Goal: Task Accomplishment & Management: Manage account settings

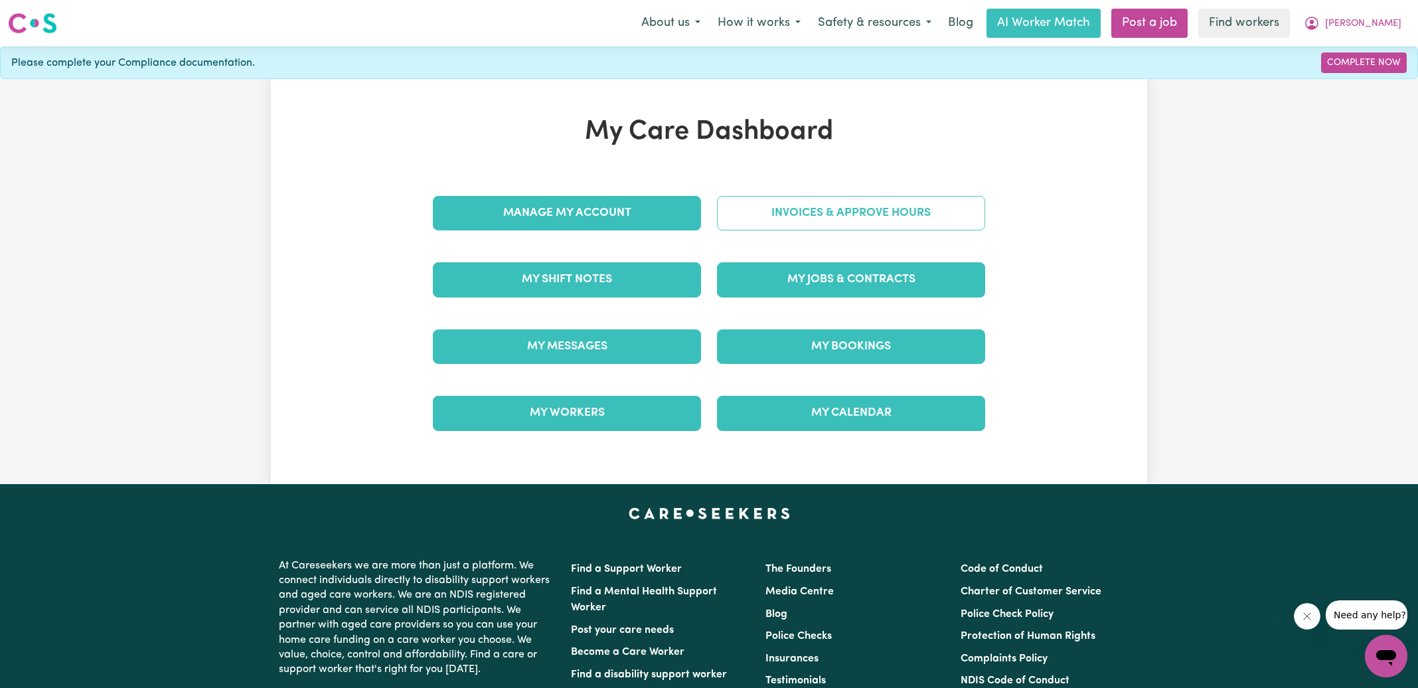
click at [729, 222] on link "Invoices & Approve Hours" at bounding box center [851, 213] width 268 height 35
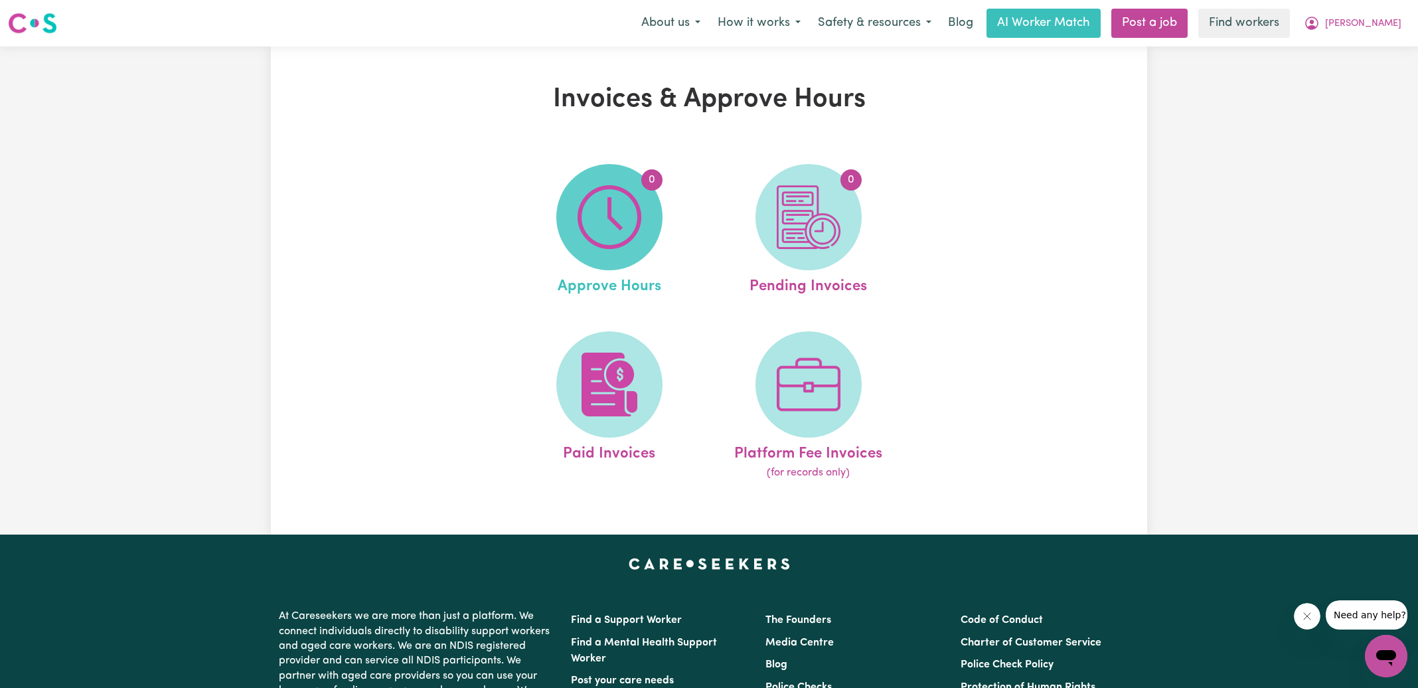
click at [592, 233] on img at bounding box center [610, 217] width 64 height 64
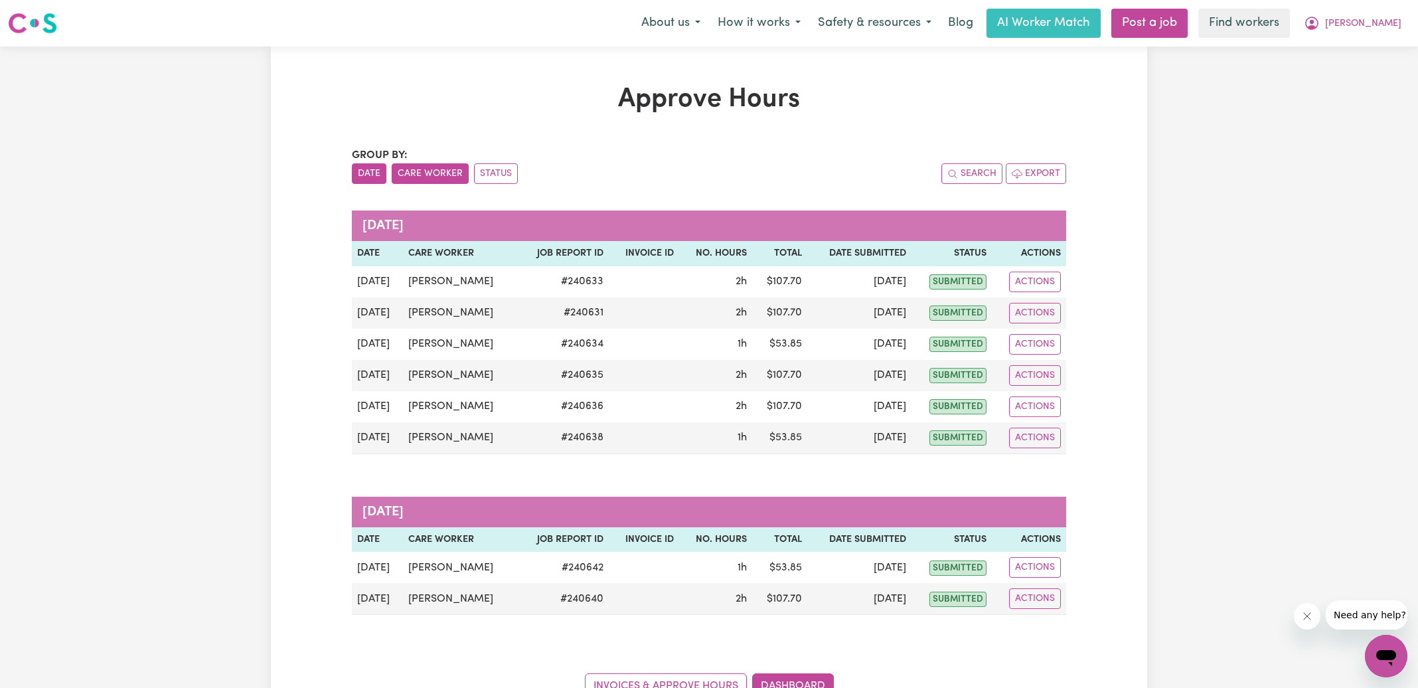
click at [432, 176] on button "Care Worker" at bounding box center [430, 173] width 77 height 21
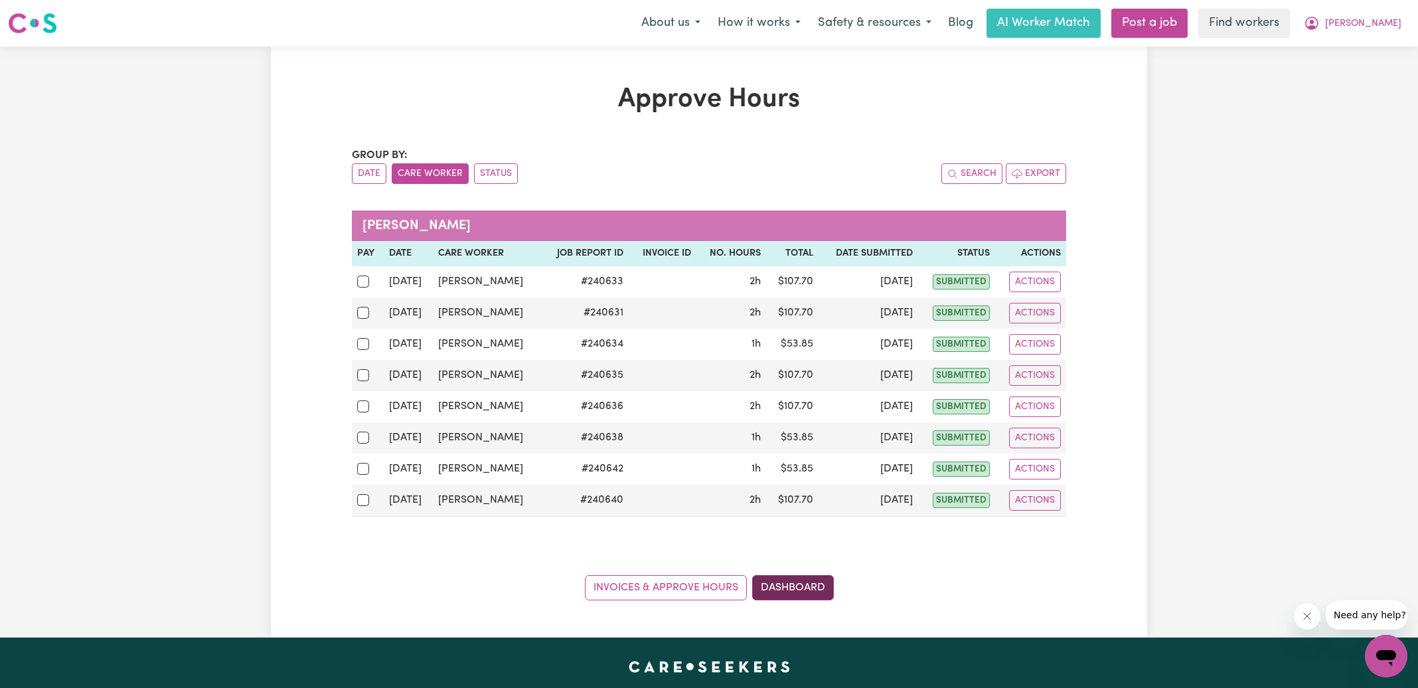
click at [794, 584] on link "Dashboard" at bounding box center [793, 587] width 82 height 25
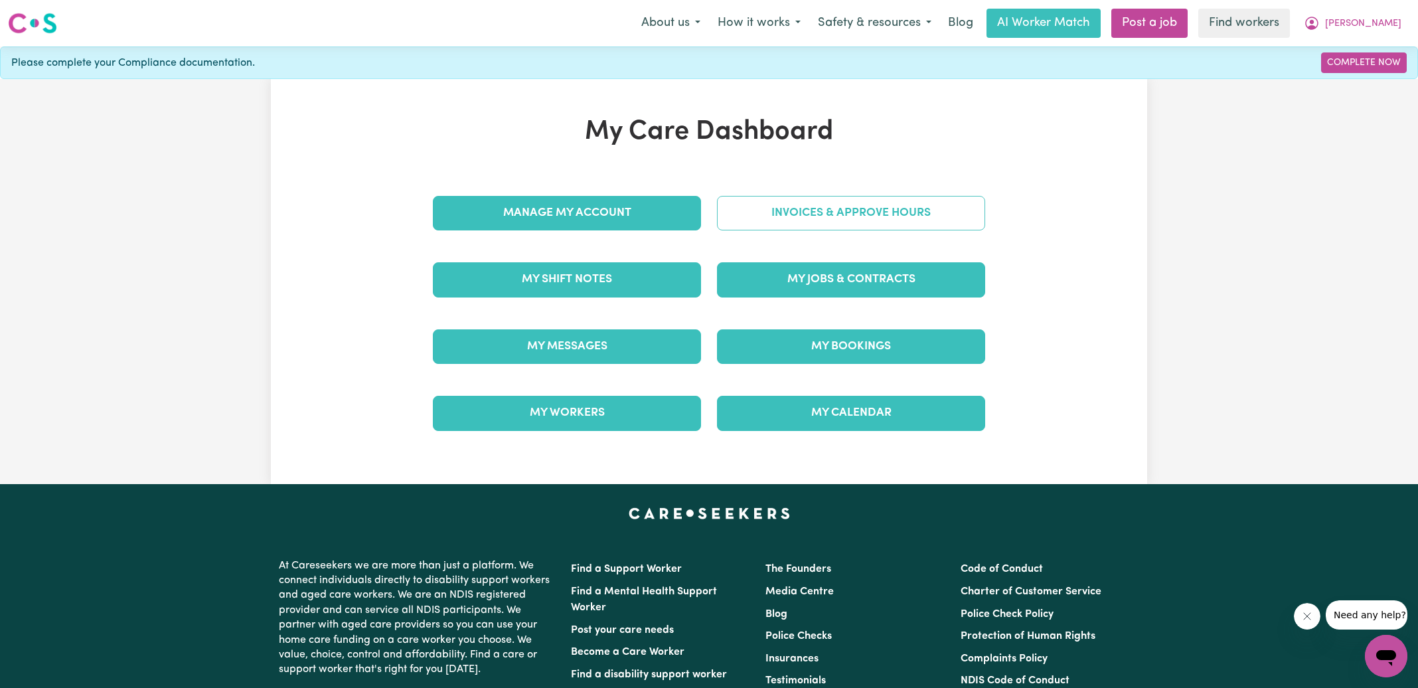
click at [742, 216] on link "Invoices & Approve Hours" at bounding box center [851, 213] width 268 height 35
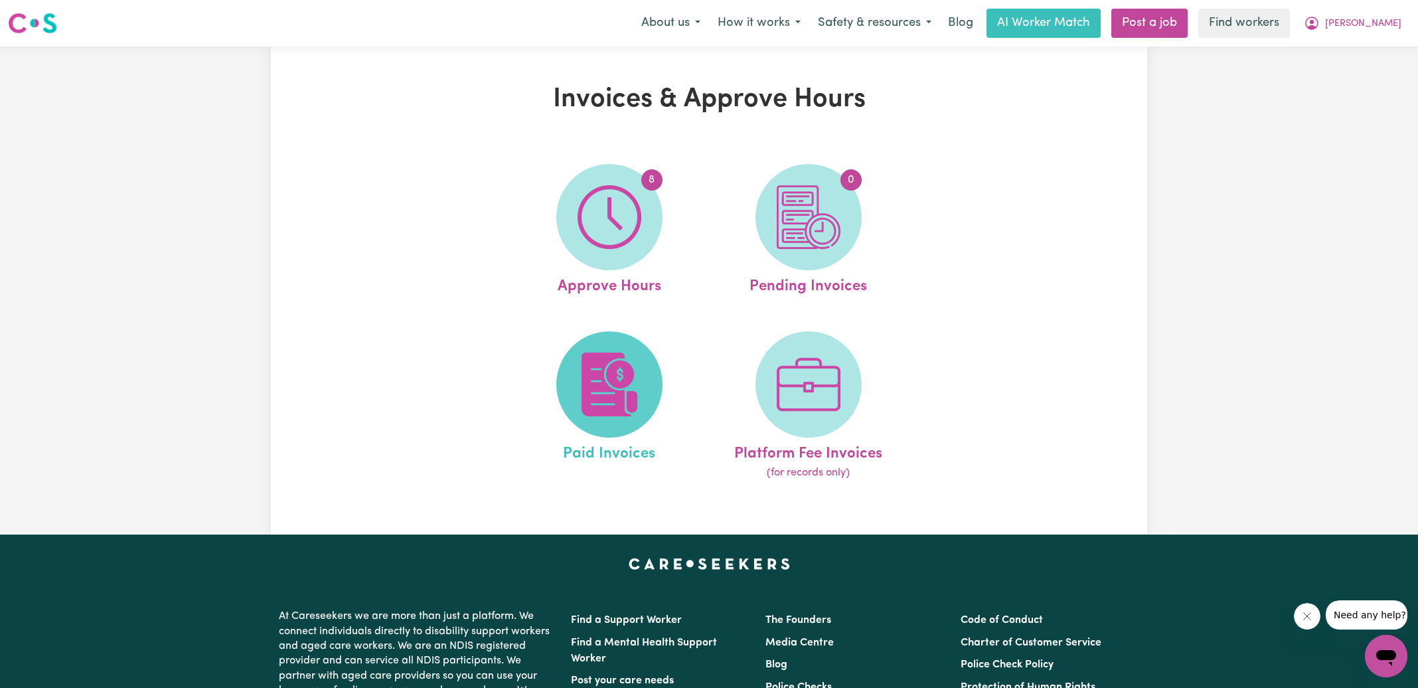
click at [608, 399] on img at bounding box center [610, 385] width 64 height 64
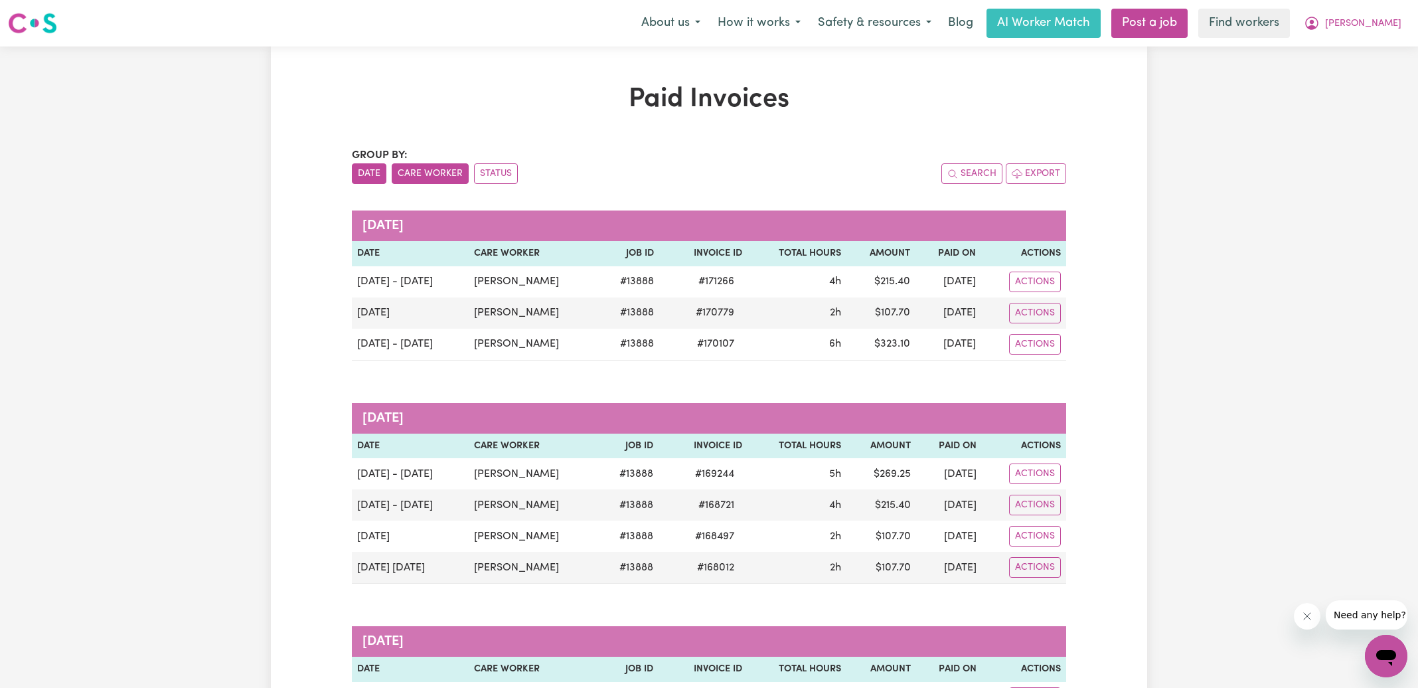
click at [422, 171] on button "Care Worker" at bounding box center [430, 173] width 77 height 21
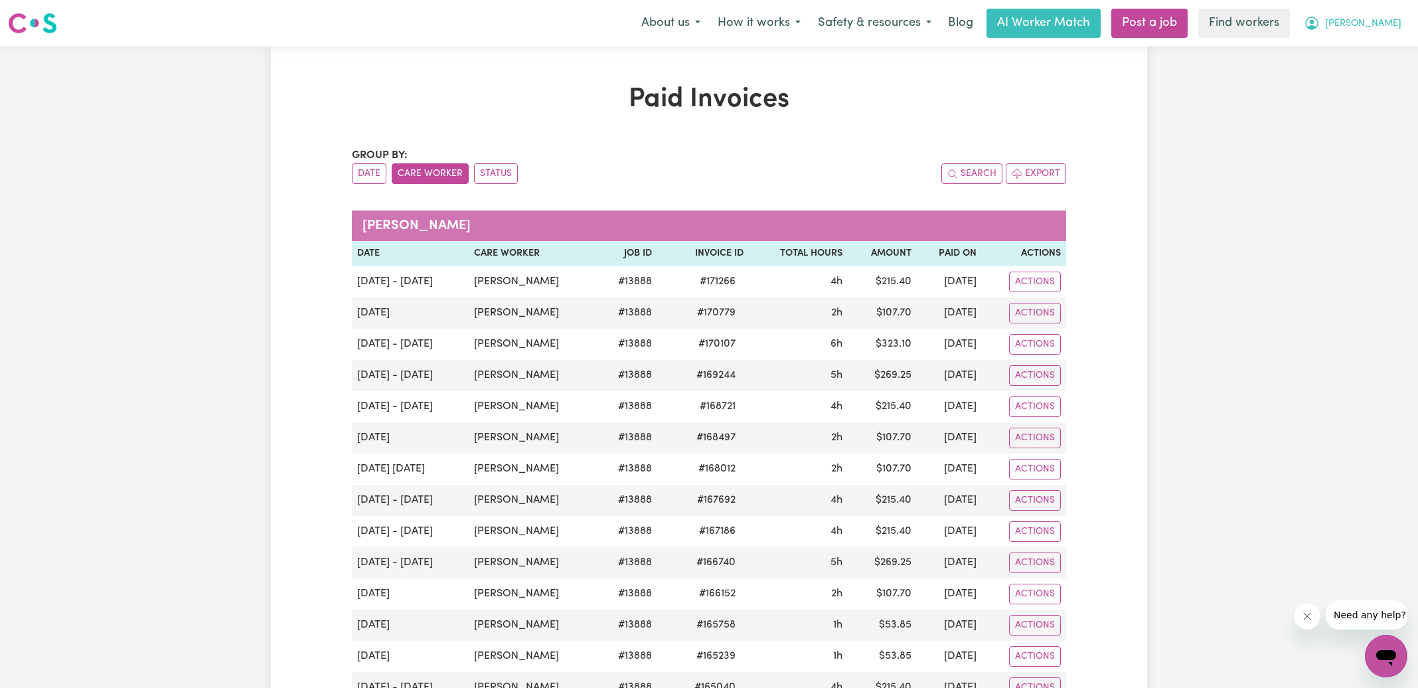
click at [1320, 27] on icon "My Account" at bounding box center [1312, 23] width 16 height 16
click at [1355, 56] on link "My Dashboard" at bounding box center [1357, 51] width 105 height 25
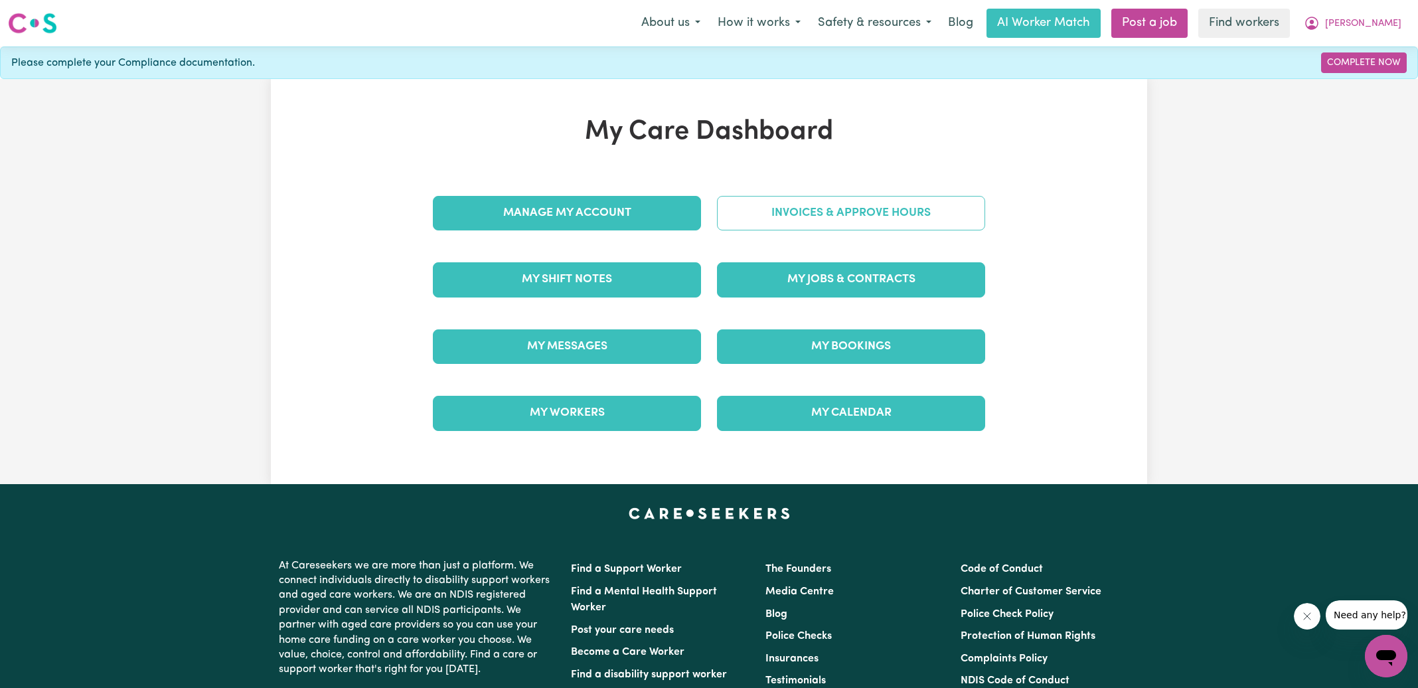
click at [873, 214] on link "Invoices & Approve Hours" at bounding box center [851, 213] width 268 height 35
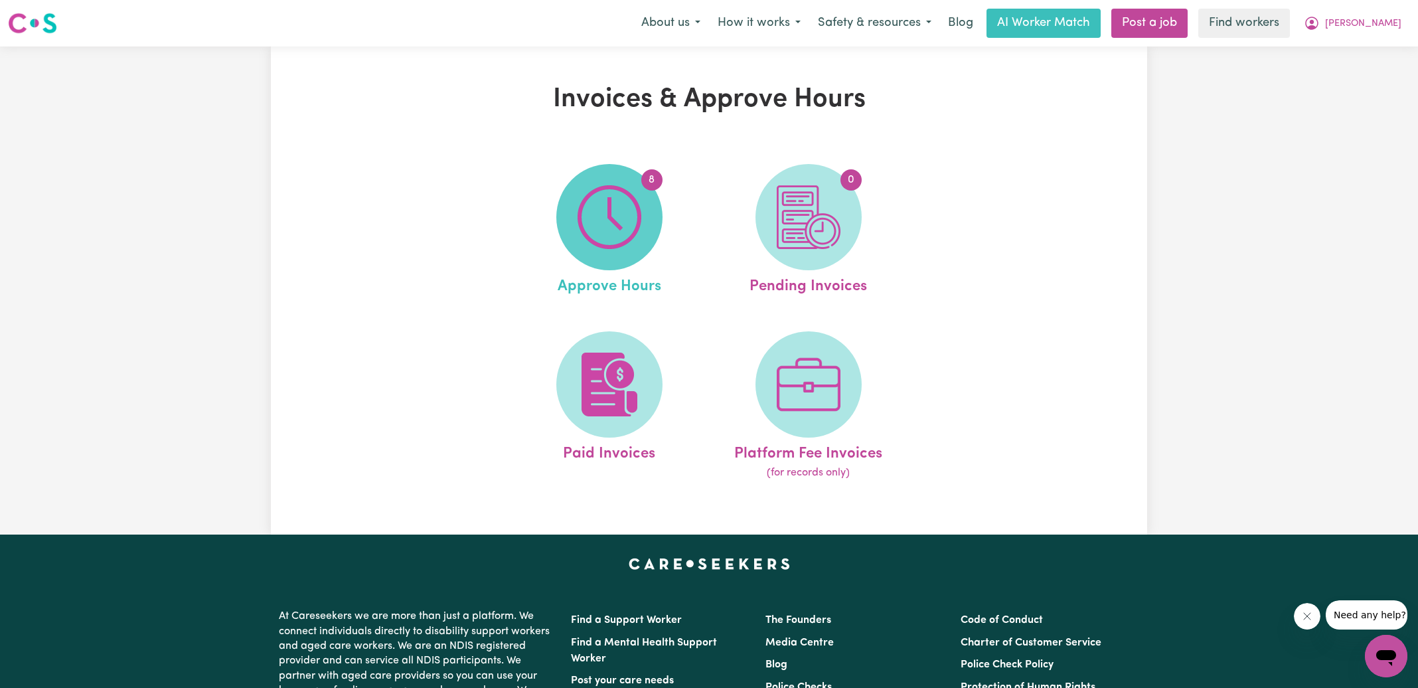
click at [641, 242] on img at bounding box center [610, 217] width 64 height 64
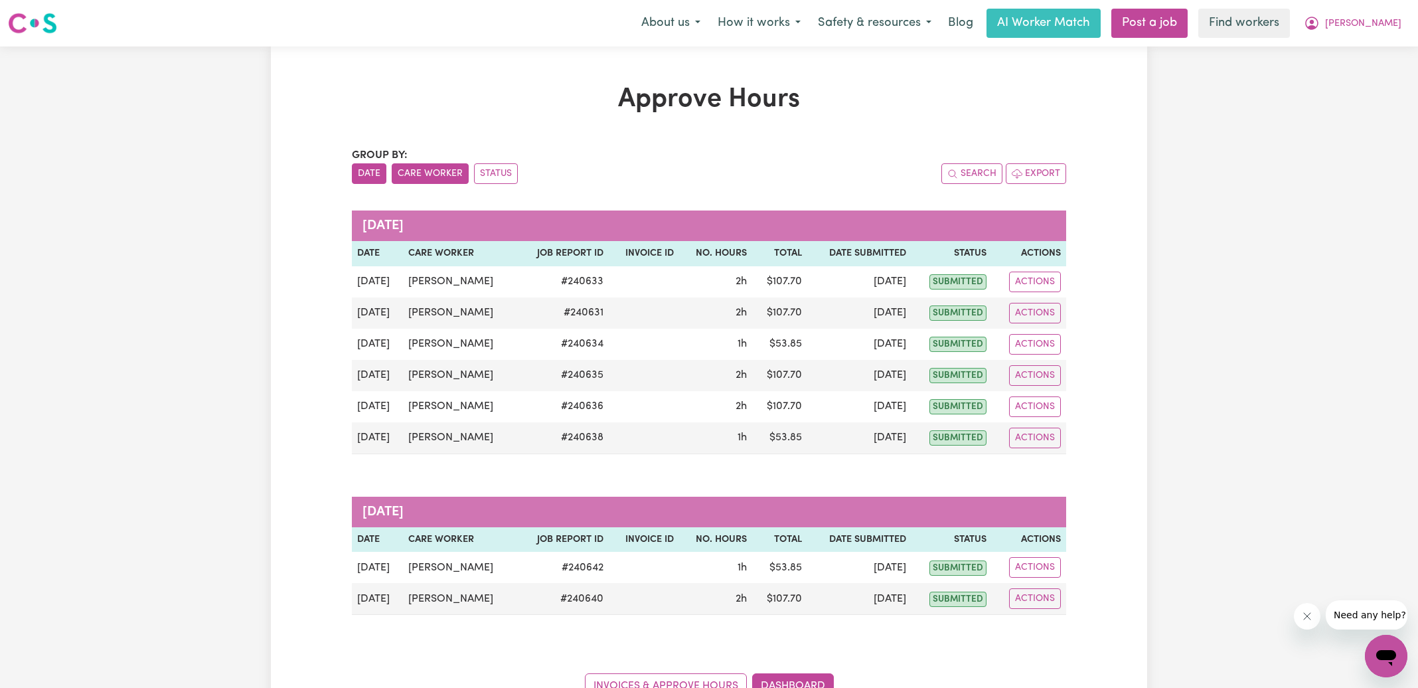
click at [416, 174] on button "Care Worker" at bounding box center [430, 173] width 77 height 21
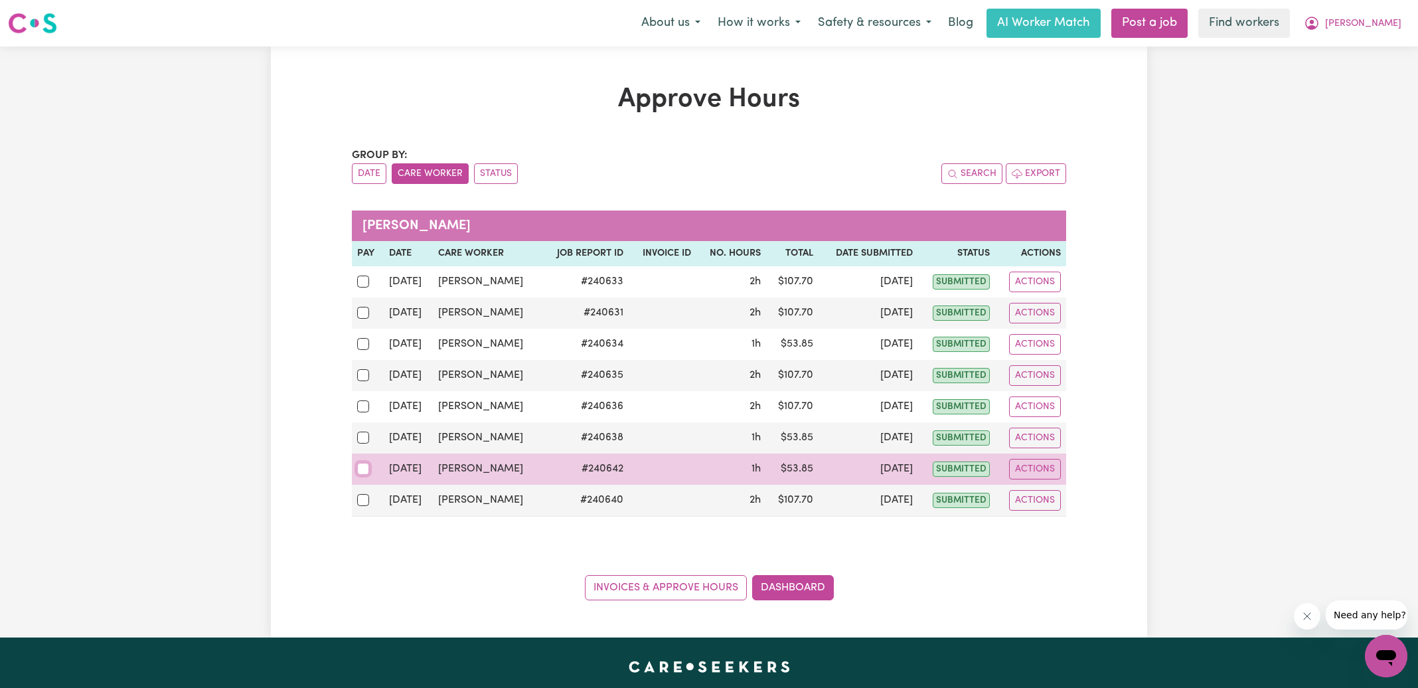
click at [361, 464] on input "checkbox" at bounding box center [363, 469] width 12 height 12
checkbox input "true"
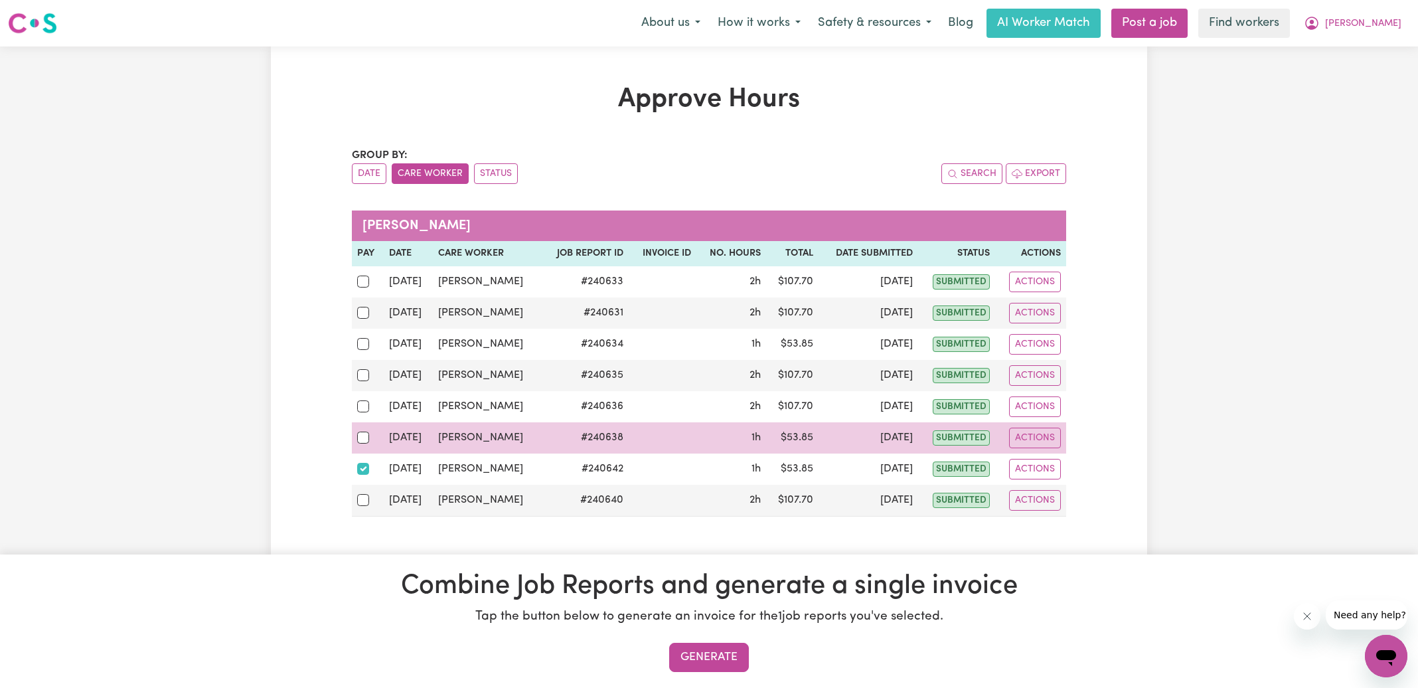
click at [365, 429] on div at bounding box center [367, 437] width 21 height 17
click at [365, 432] on input "checkbox" at bounding box center [363, 438] width 12 height 12
checkbox input "true"
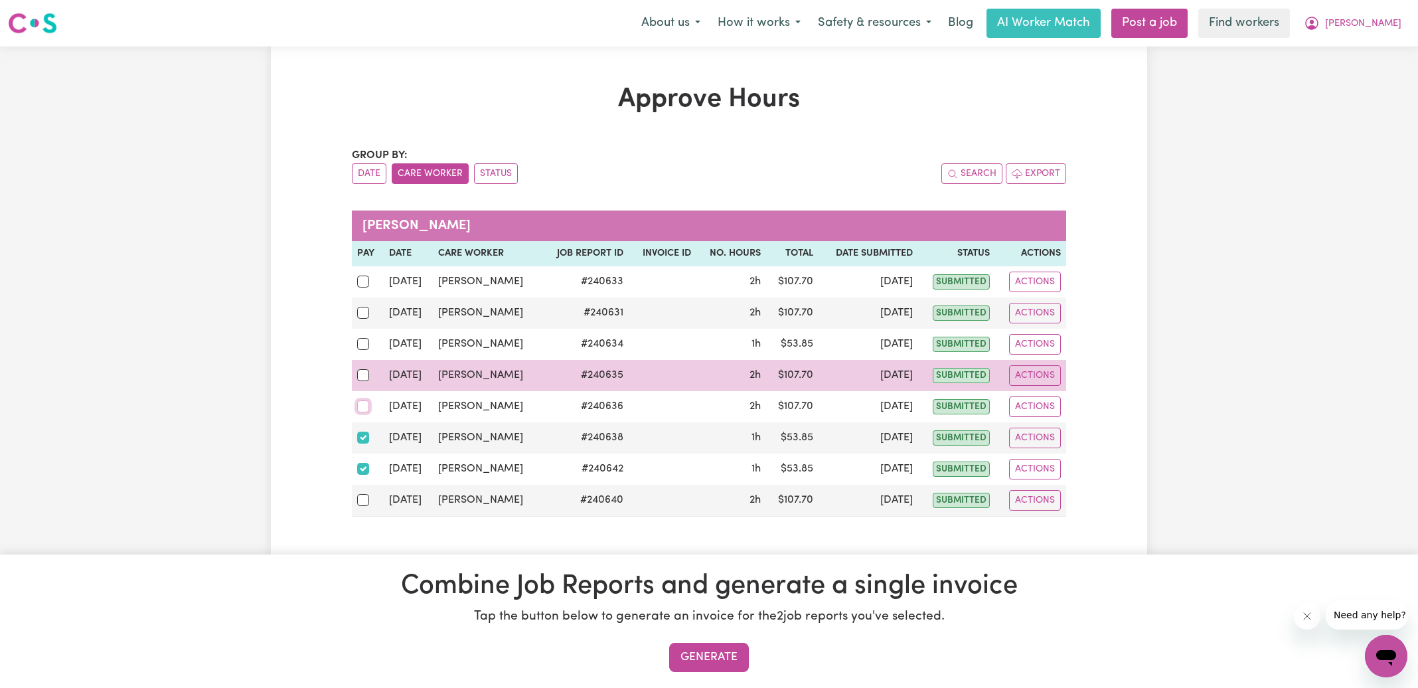
drag, startPoint x: 364, startPoint y: 403, endPoint x: 379, endPoint y: 379, distance: 28.9
click at [365, 403] on input "checkbox" at bounding box center [363, 406] width 12 height 12
checkbox input "true"
click at [363, 371] on input "checkbox" at bounding box center [363, 375] width 12 height 12
checkbox input "true"
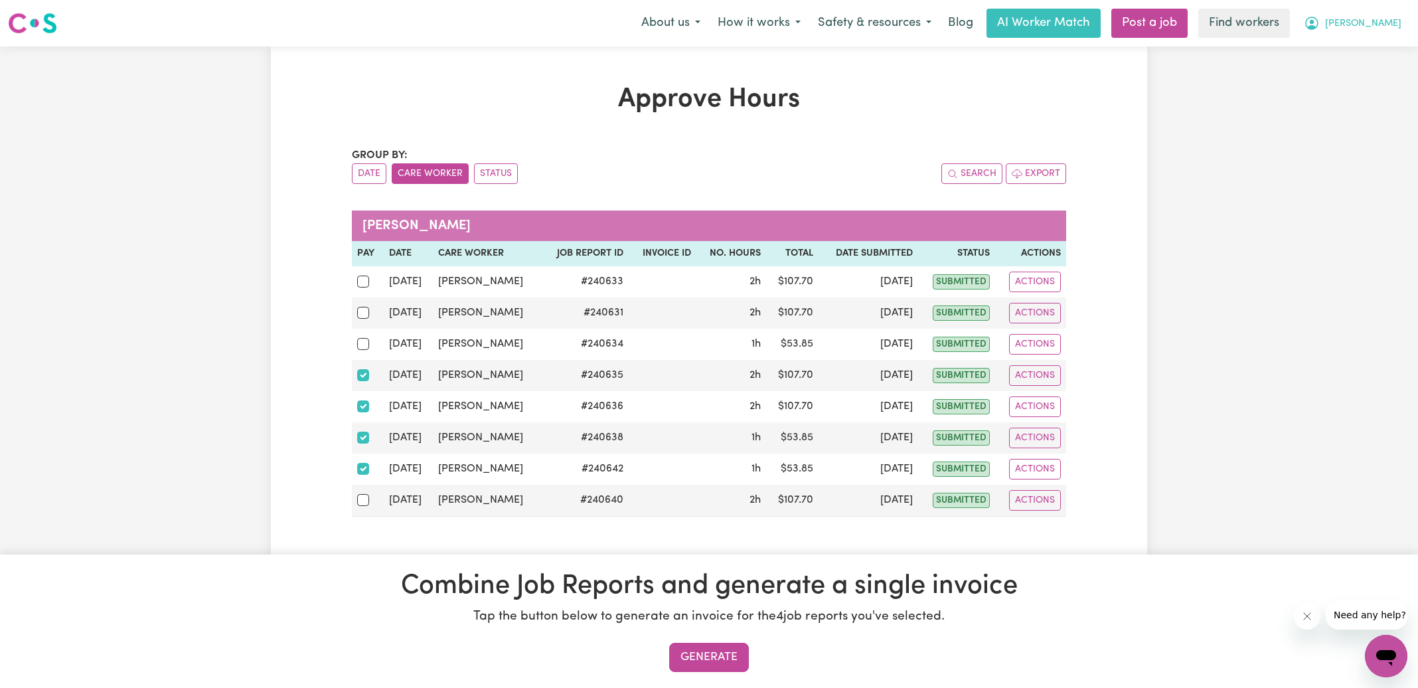
click at [1382, 17] on span "[PERSON_NAME]" at bounding box center [1363, 24] width 76 height 15
click at [1330, 53] on link "My Dashboard" at bounding box center [1357, 51] width 105 height 25
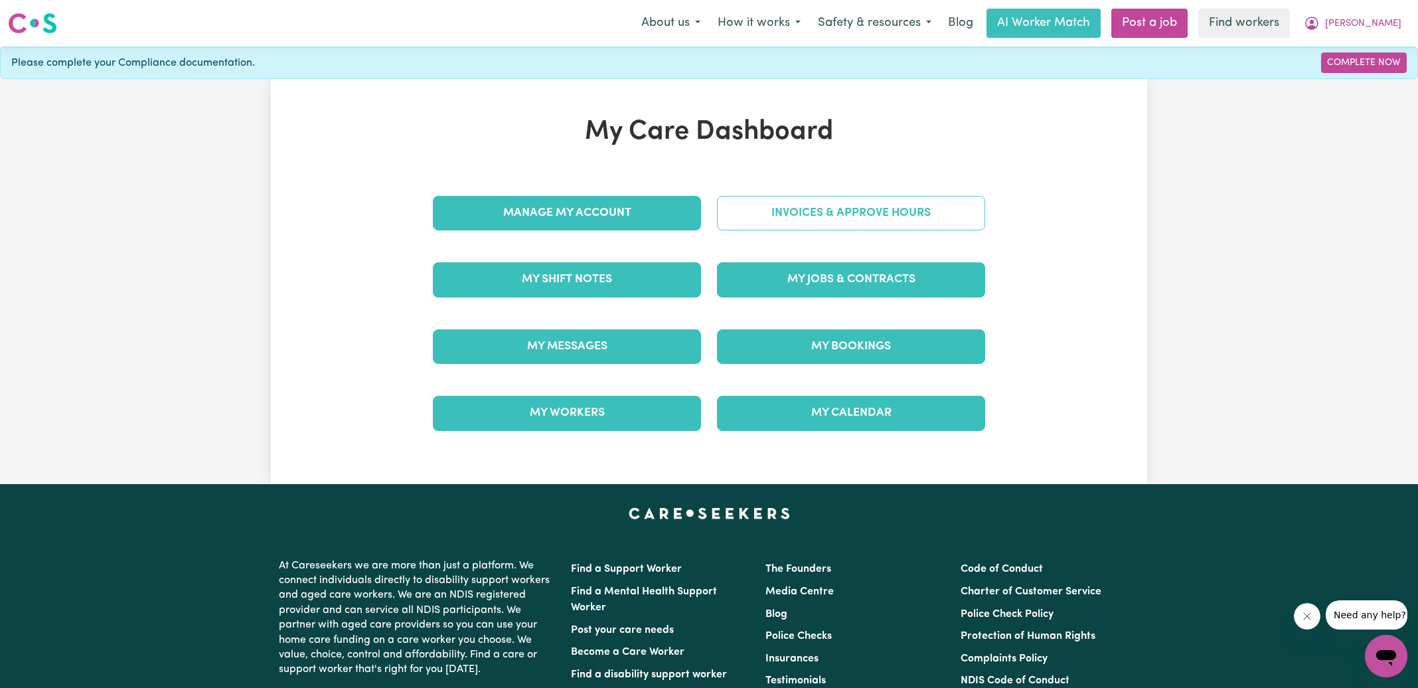
click at [812, 218] on link "Invoices & Approve Hours" at bounding box center [851, 213] width 268 height 35
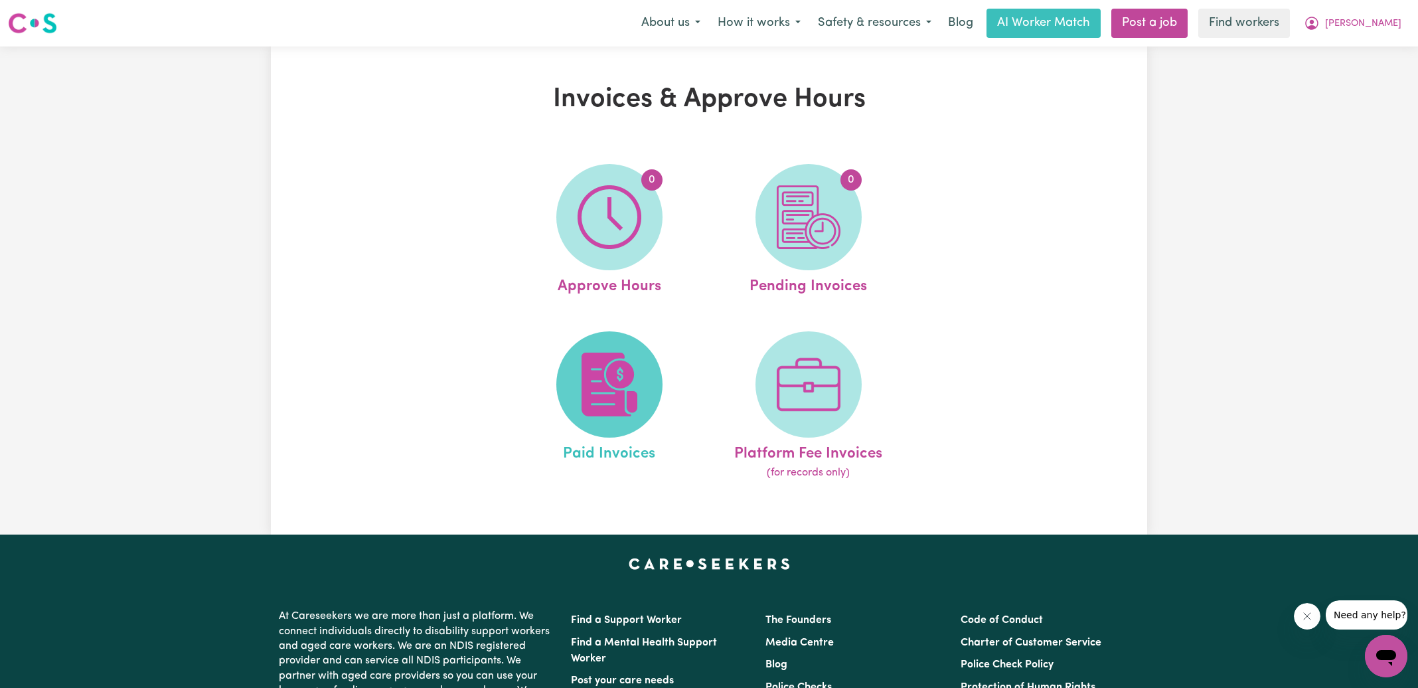
click at [634, 386] on img at bounding box center [610, 385] width 64 height 64
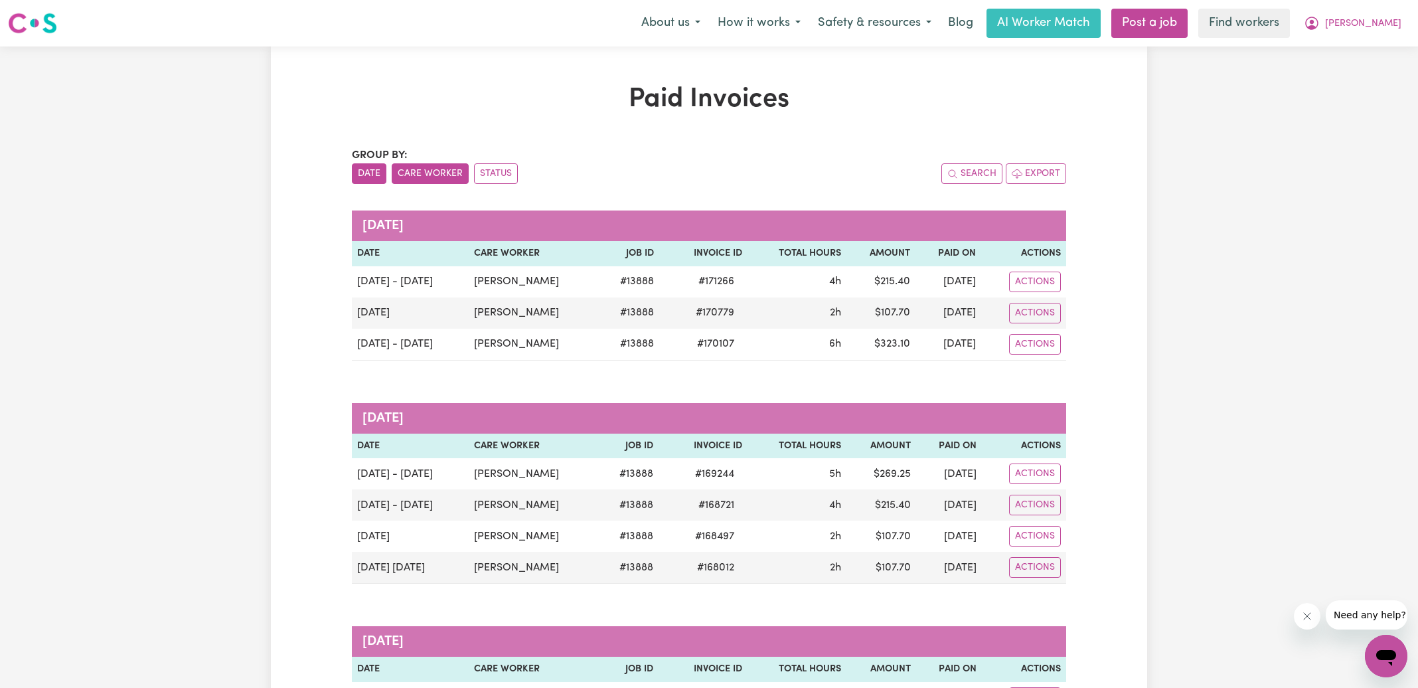
click at [432, 167] on button "Care Worker" at bounding box center [430, 173] width 77 height 21
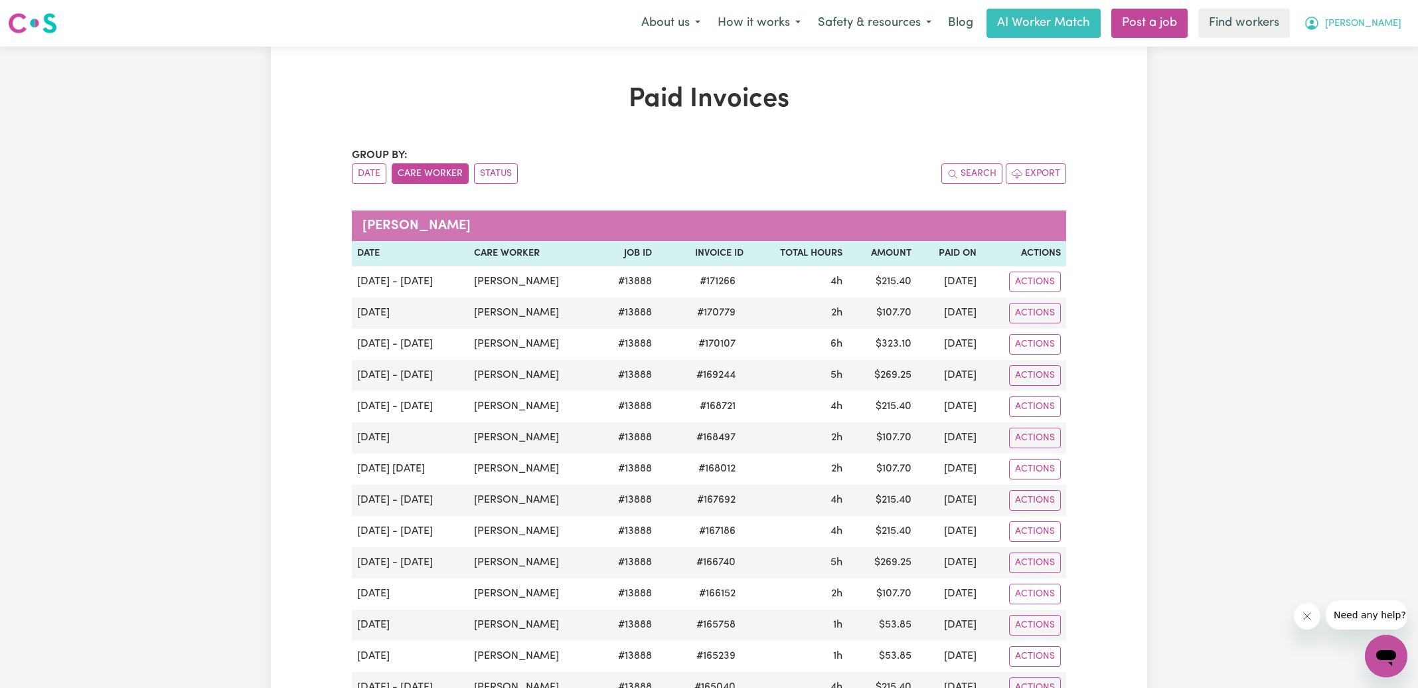
drag, startPoint x: 1377, startPoint y: 16, endPoint x: 1373, endPoint y: 26, distance: 11.0
click at [1377, 17] on button "[PERSON_NAME]" at bounding box center [1353, 23] width 115 height 28
click at [1349, 44] on link "My Dashboard" at bounding box center [1357, 51] width 105 height 25
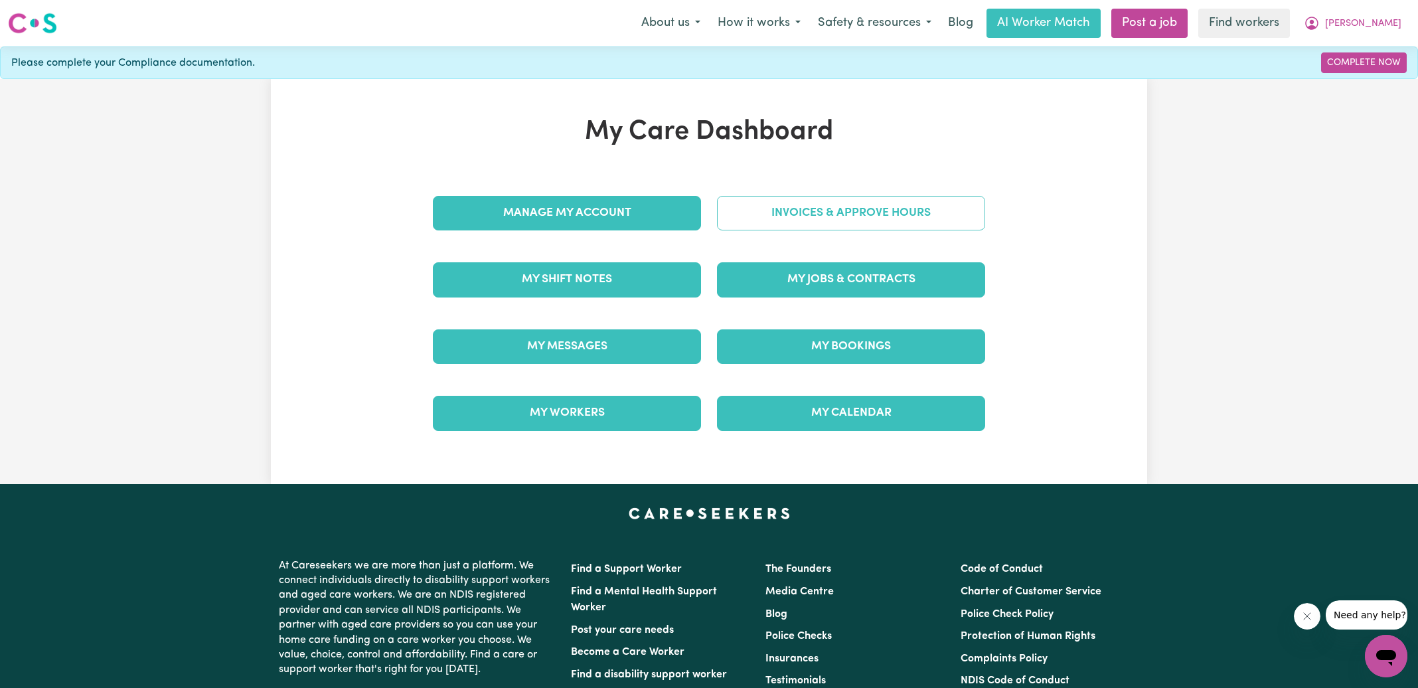
click at [819, 209] on link "Invoices & Approve Hours" at bounding box center [851, 213] width 268 height 35
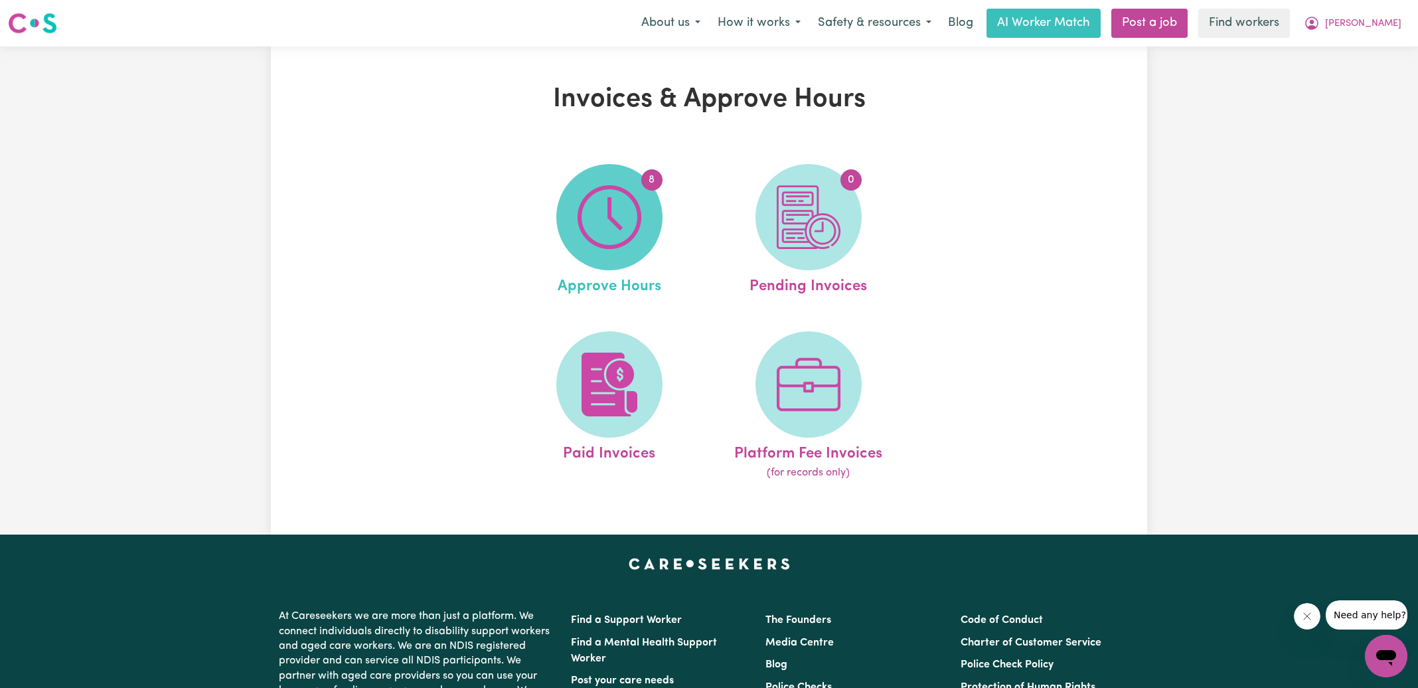
click at [584, 241] on img at bounding box center [610, 217] width 64 height 64
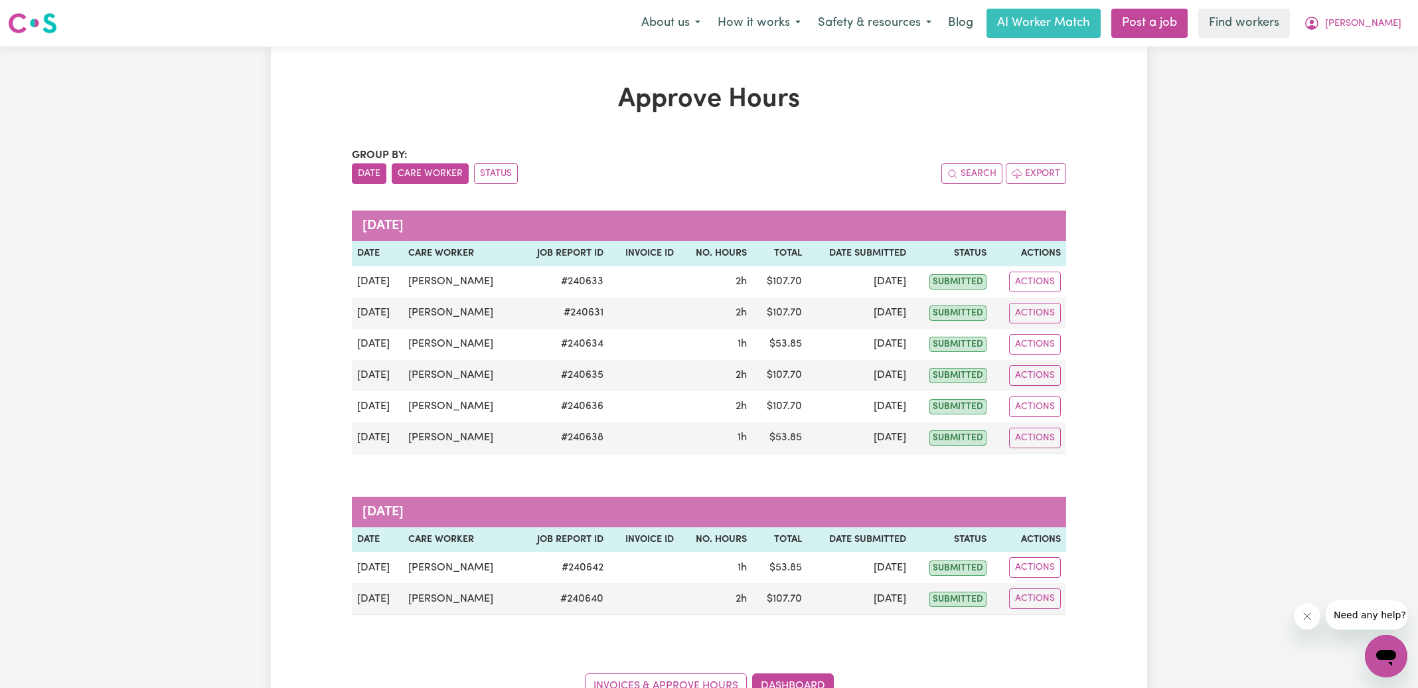
click at [412, 178] on button "Care Worker" at bounding box center [430, 173] width 77 height 21
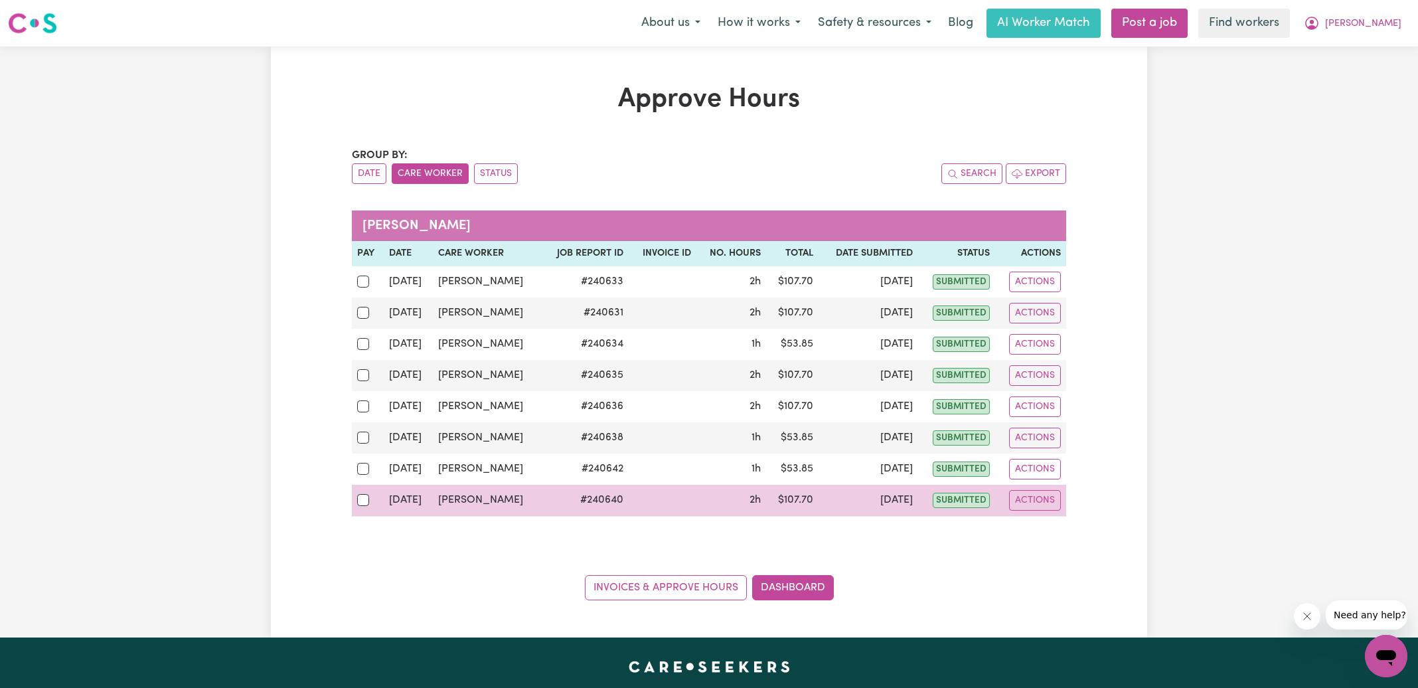
click at [355, 493] on td at bounding box center [368, 501] width 32 height 32
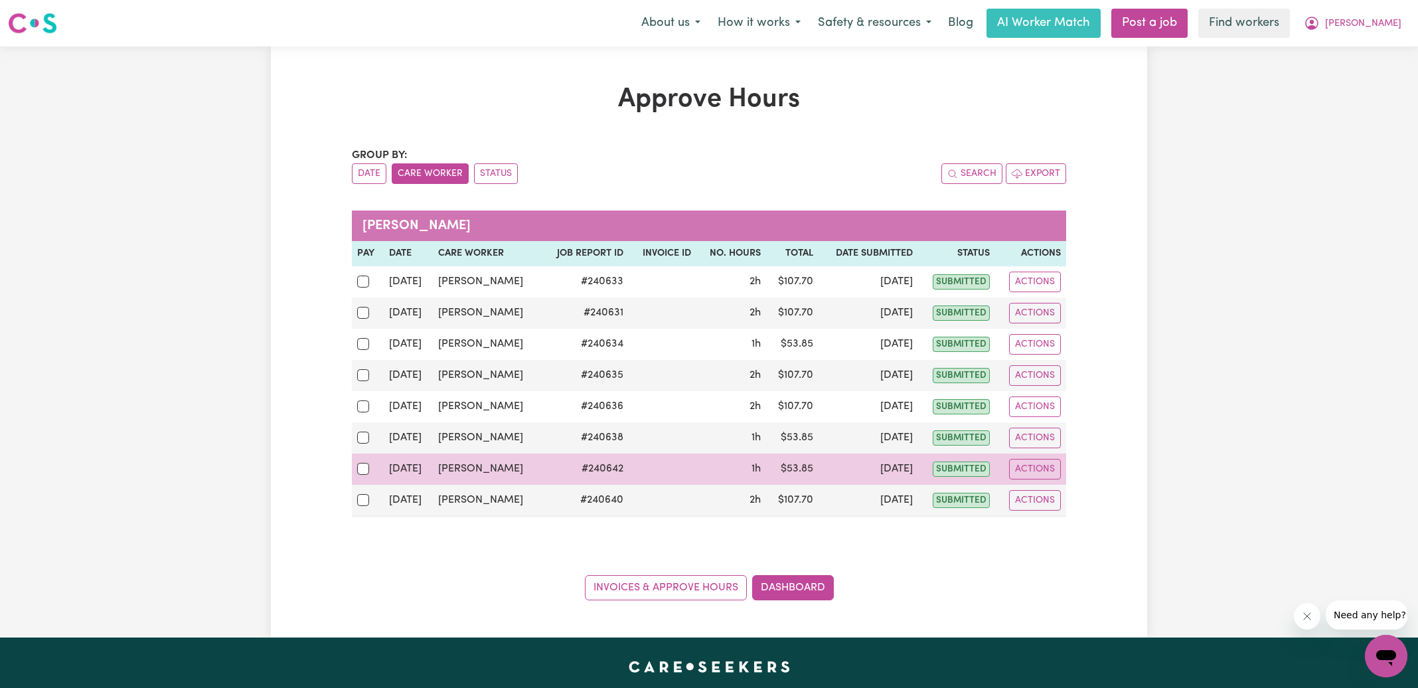
drag, startPoint x: 355, startPoint y: 463, endPoint x: 361, endPoint y: 462, distance: 6.9
click at [355, 463] on td at bounding box center [368, 469] width 32 height 31
click at [362, 467] on input "checkbox" at bounding box center [363, 469] width 12 height 12
checkbox input "true"
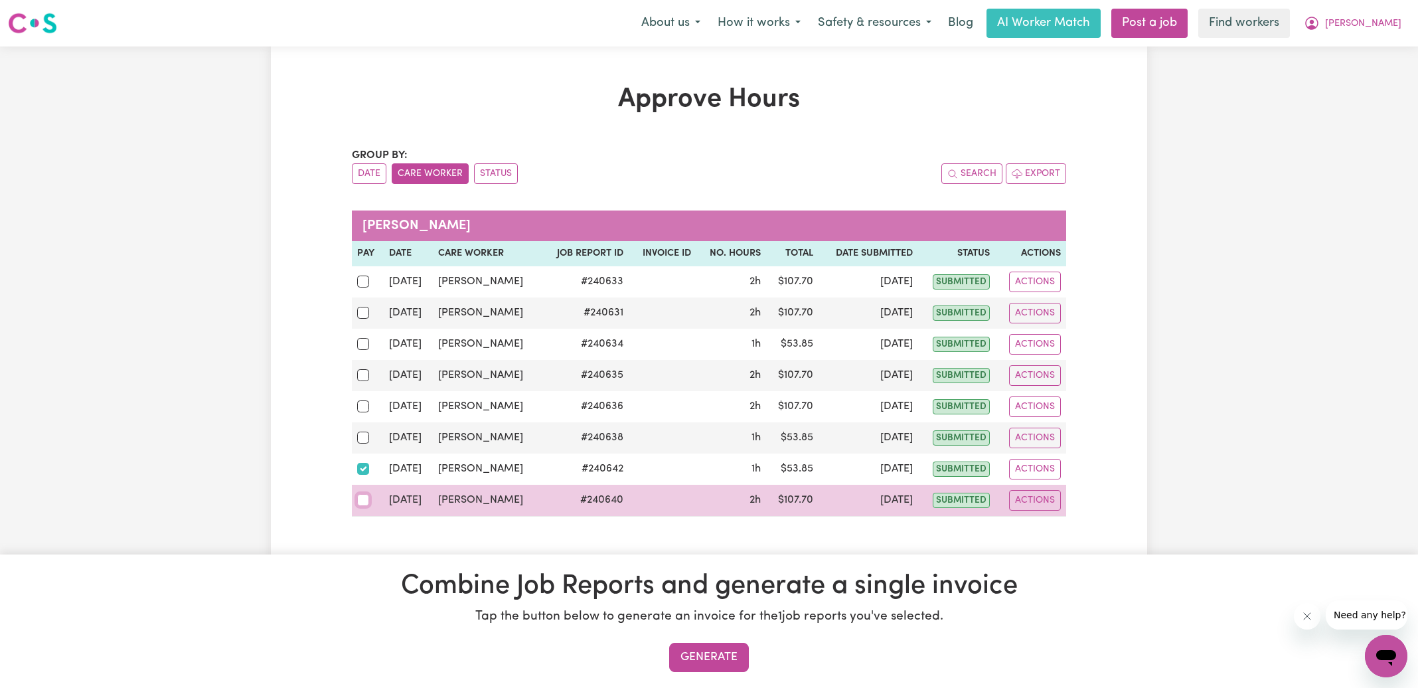
click at [363, 494] on input "checkbox" at bounding box center [363, 500] width 12 height 12
checkbox input "true"
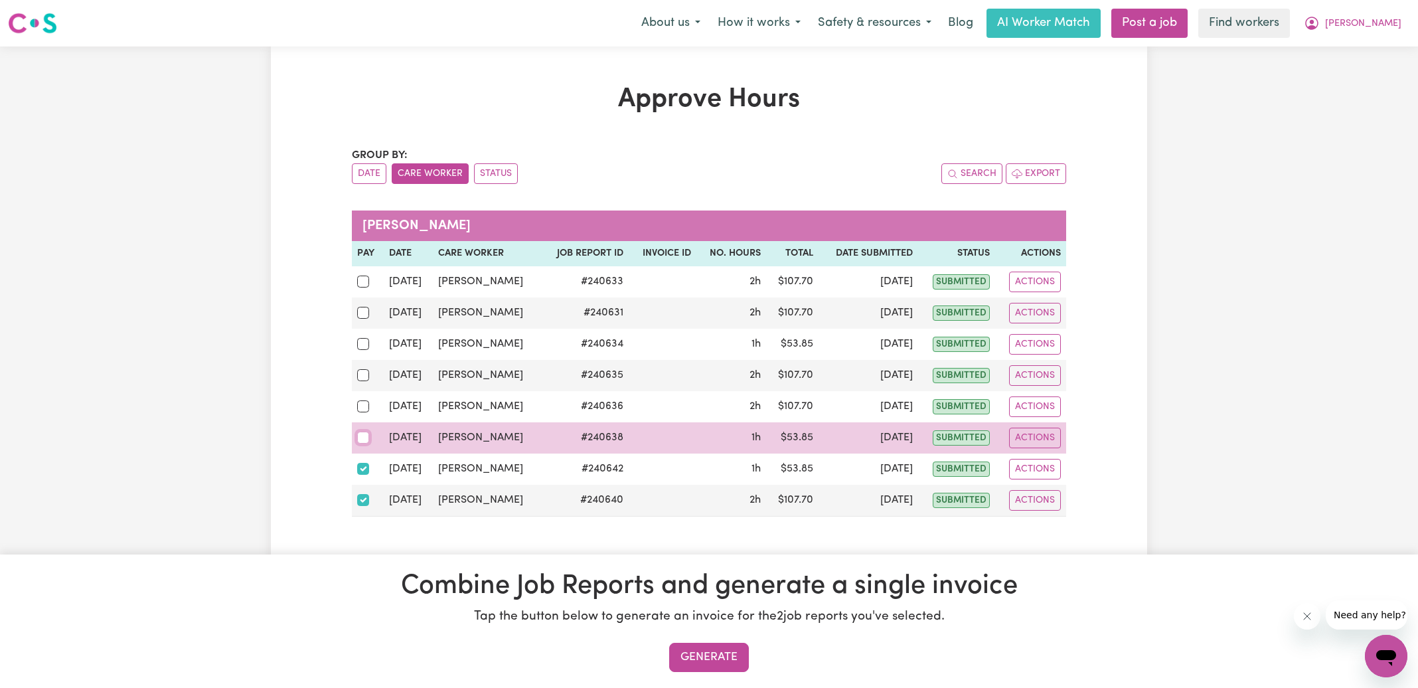
click at [362, 433] on input "checkbox" at bounding box center [363, 438] width 12 height 12
checkbox input "true"
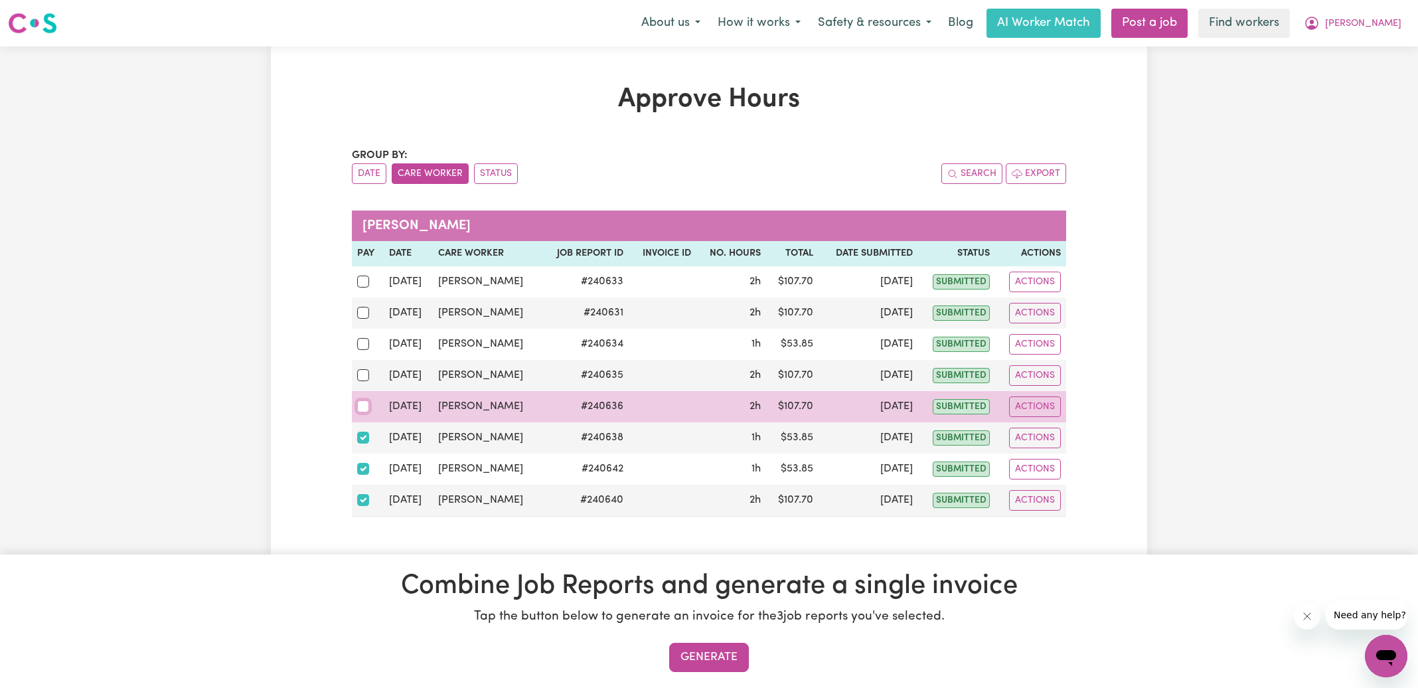
click at [361, 407] on input "checkbox" at bounding box center [363, 406] width 12 height 12
checkbox input "true"
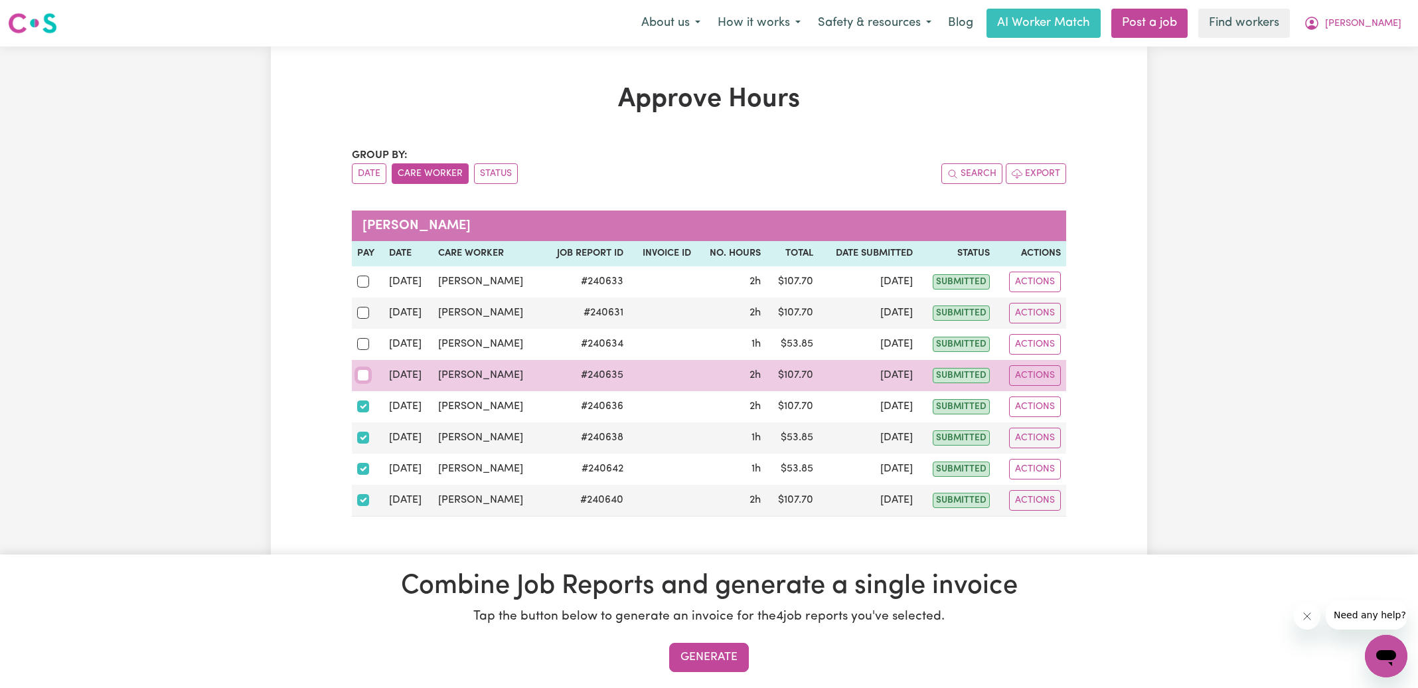
click at [359, 374] on input "checkbox" at bounding box center [363, 375] width 12 height 12
checkbox input "true"
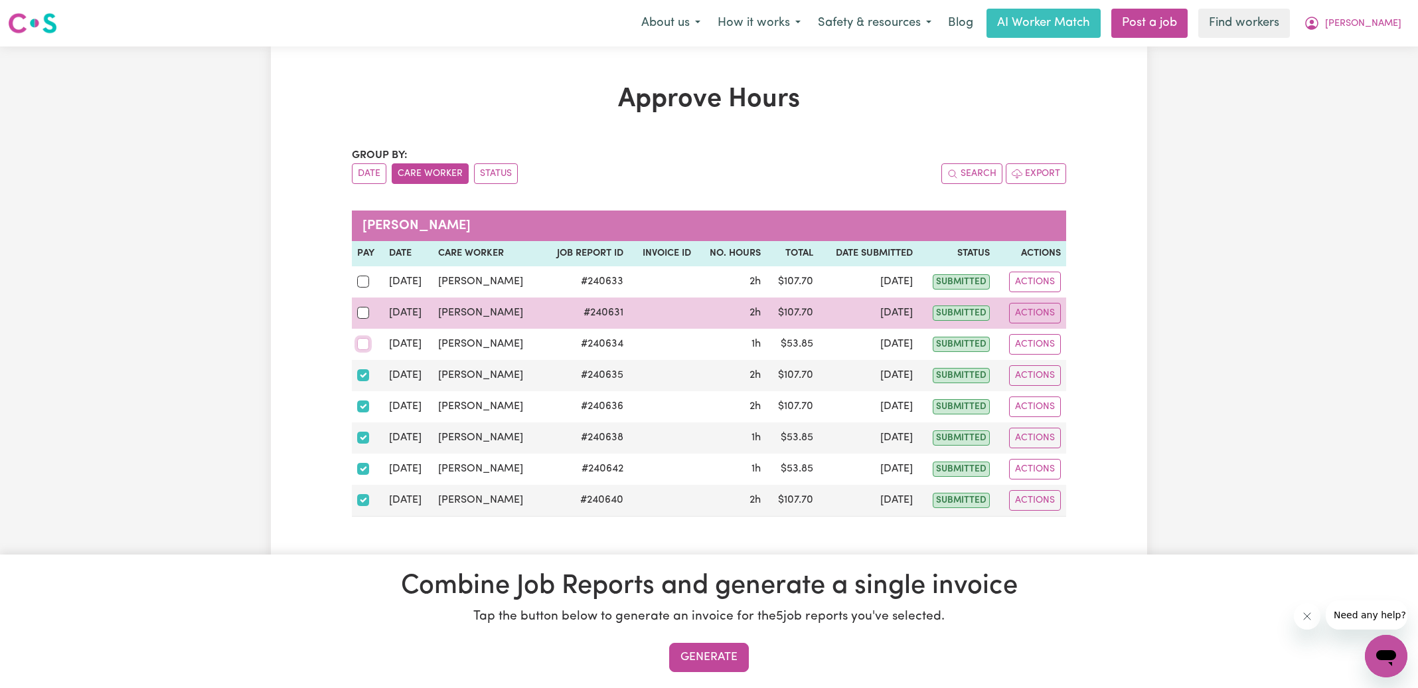
drag, startPoint x: 365, startPoint y: 344, endPoint x: 367, endPoint y: 324, distance: 20.0
click at [365, 343] on input "checkbox" at bounding box center [363, 344] width 12 height 12
checkbox input "true"
click at [364, 314] on input "checkbox" at bounding box center [363, 313] width 12 height 12
checkbox input "true"
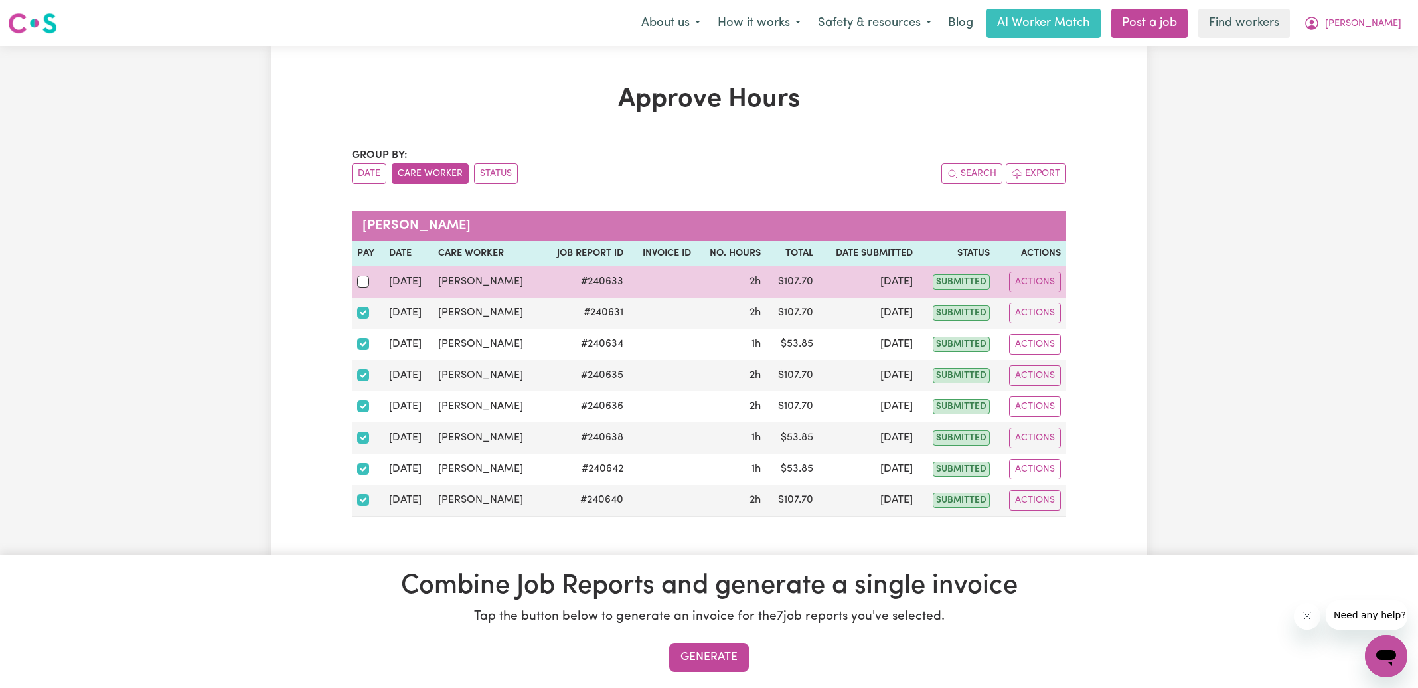
click at [365, 274] on div at bounding box center [367, 281] width 21 height 17
click at [365, 276] on input "checkbox" at bounding box center [363, 282] width 12 height 12
checkbox input "true"
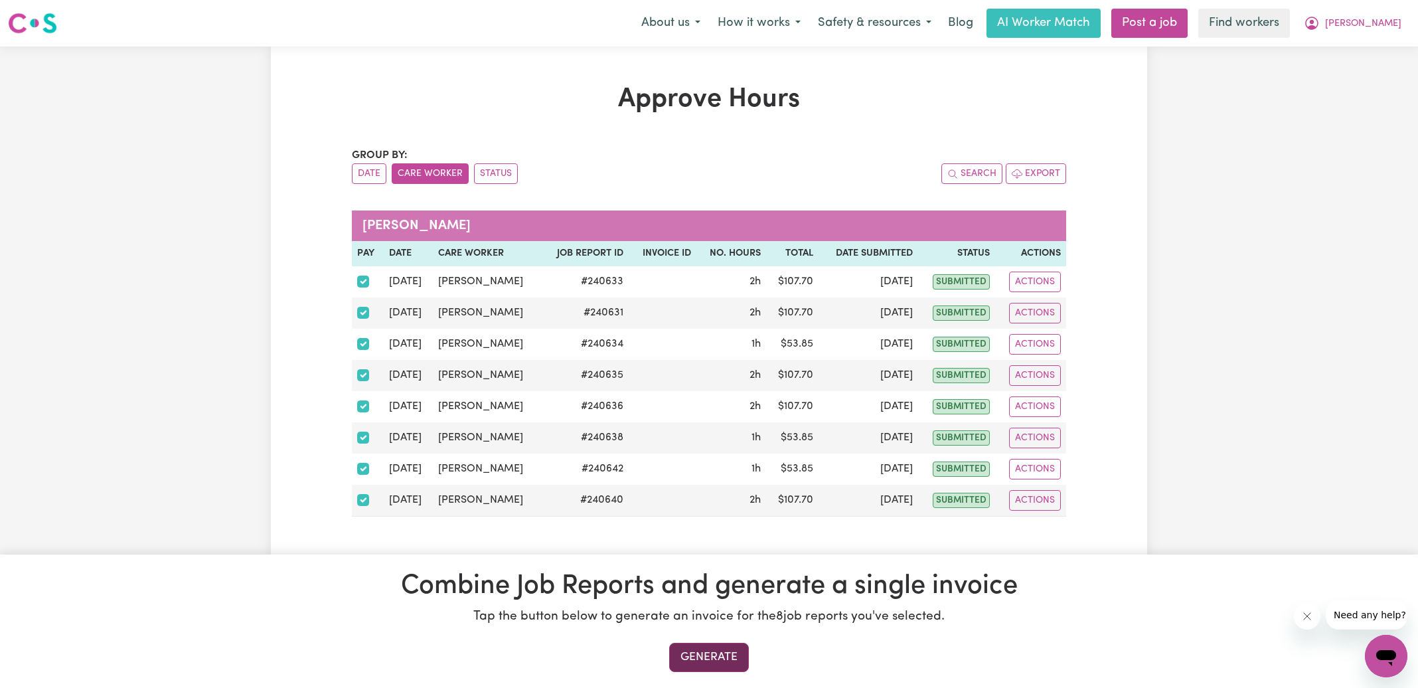
click at [693, 656] on button "Generate" at bounding box center [709, 657] width 80 height 29
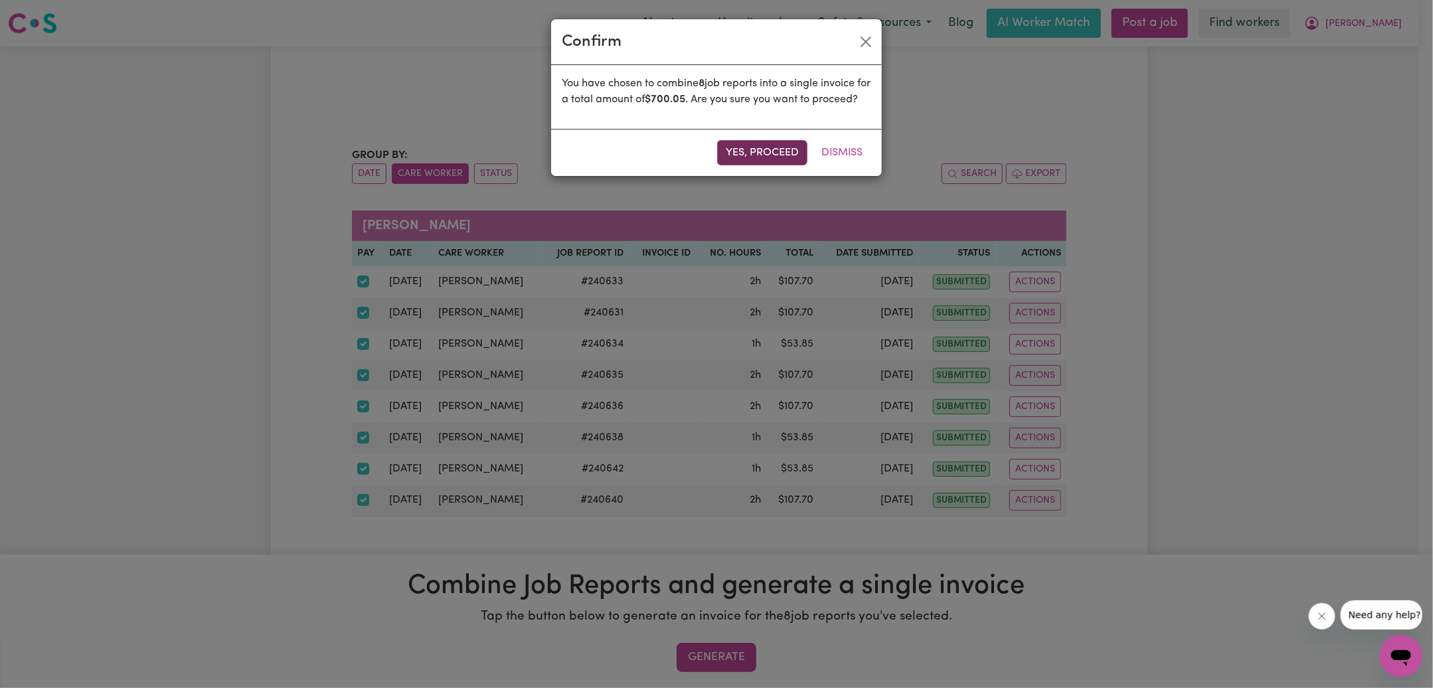
click at [751, 161] on button "Yes, proceed" at bounding box center [762, 152] width 90 height 25
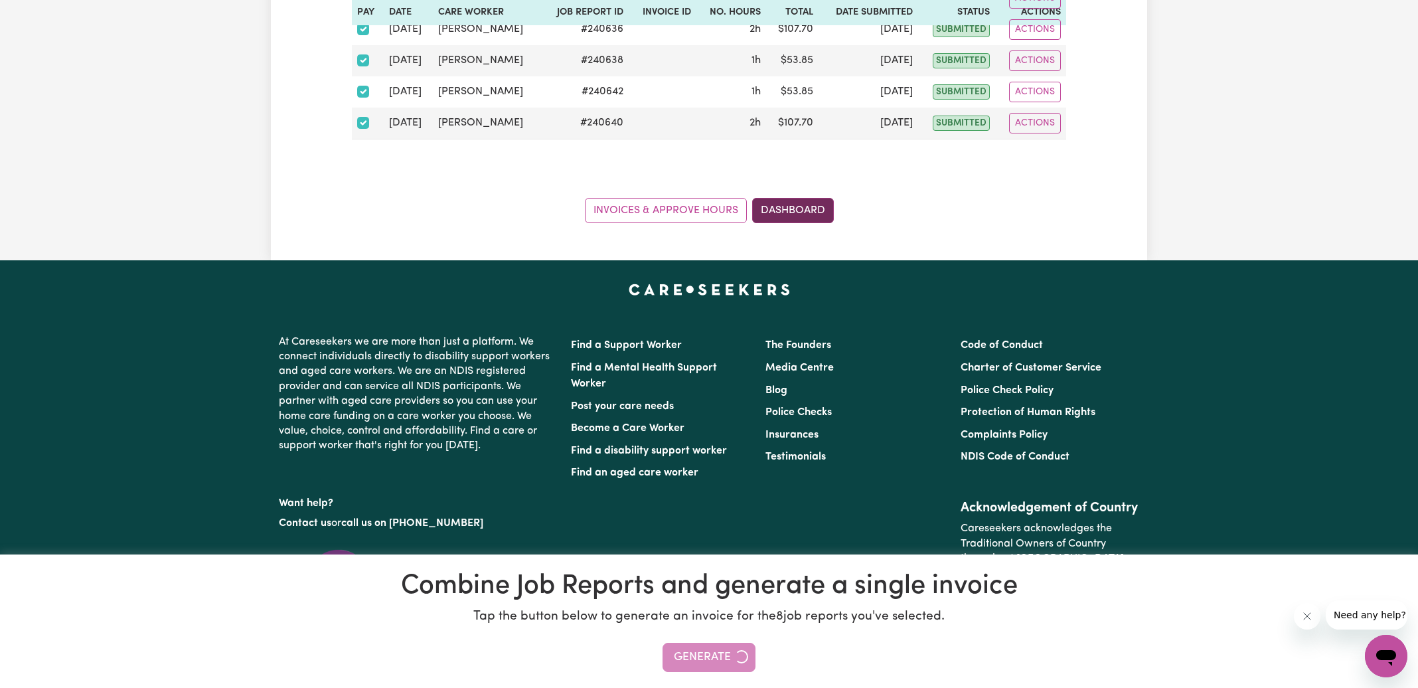
click at [827, 204] on link "Dashboard" at bounding box center [793, 210] width 82 height 25
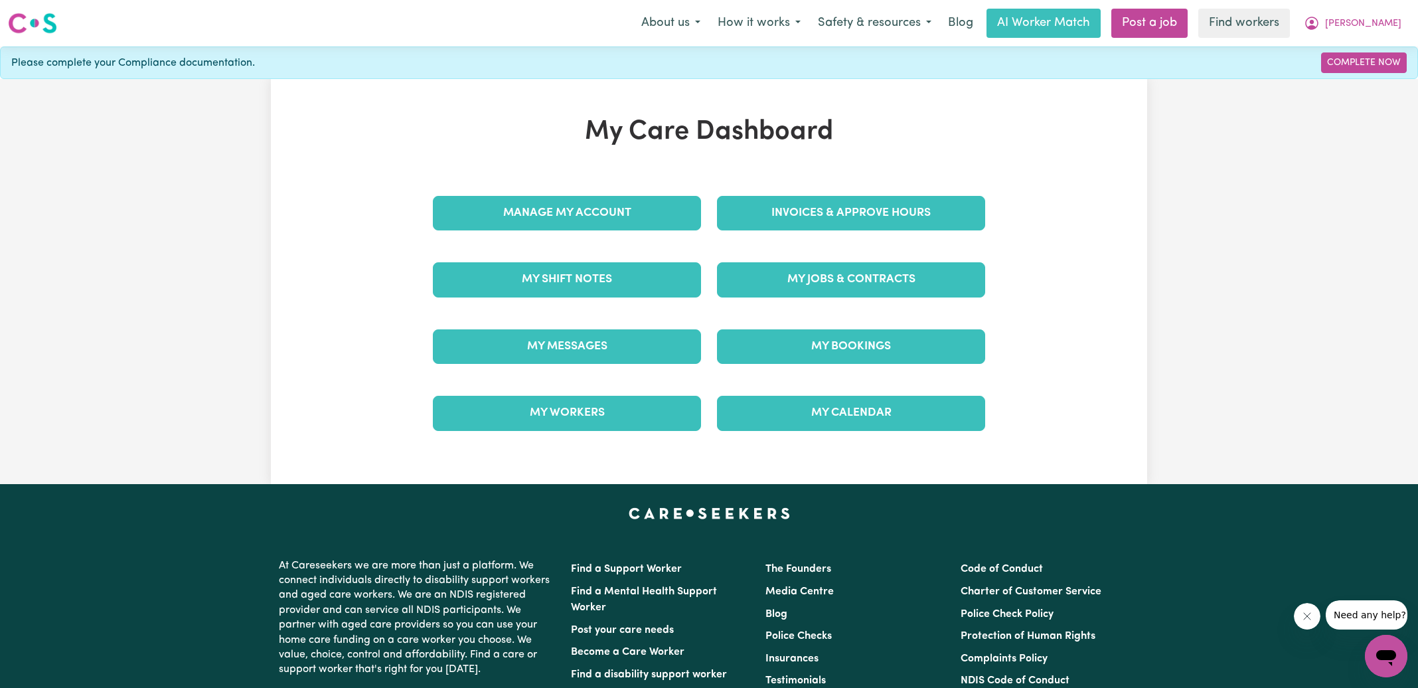
click at [827, 204] on link "Invoices & Approve Hours" at bounding box center [851, 213] width 268 height 35
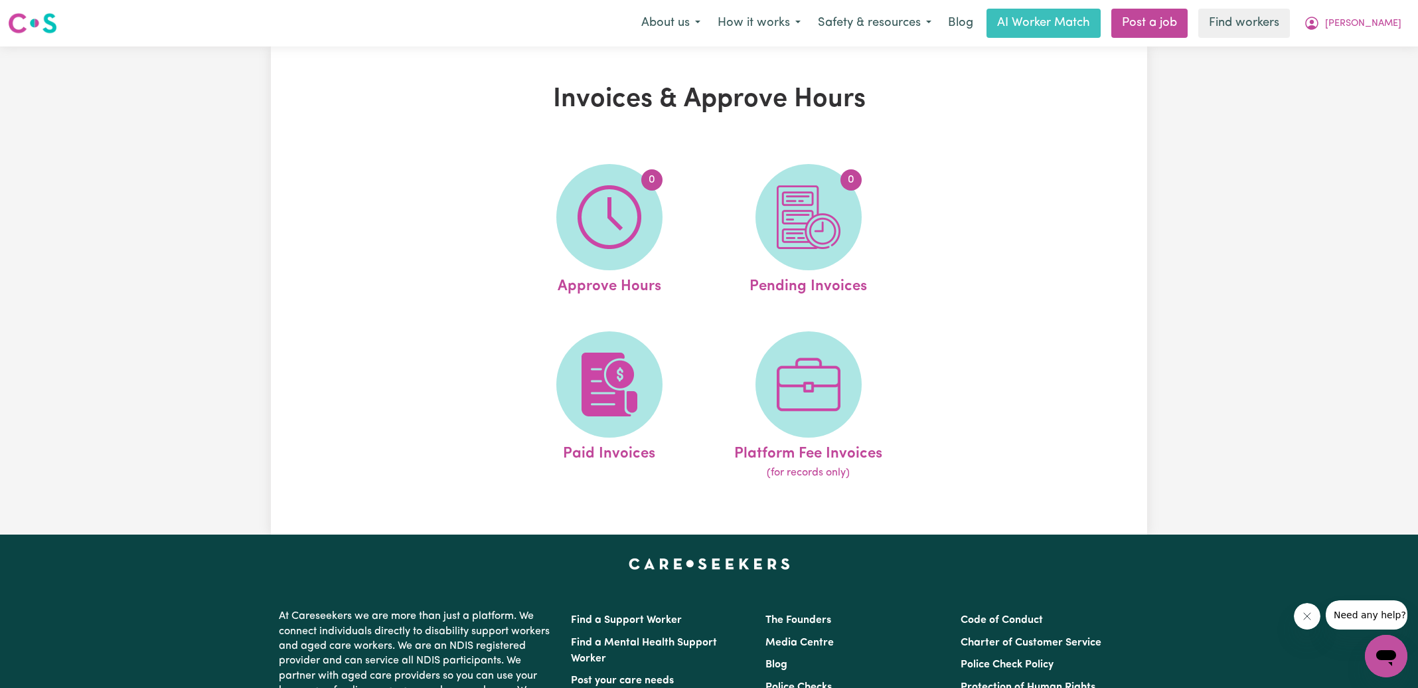
click at [827, 204] on img at bounding box center [809, 217] width 64 height 64
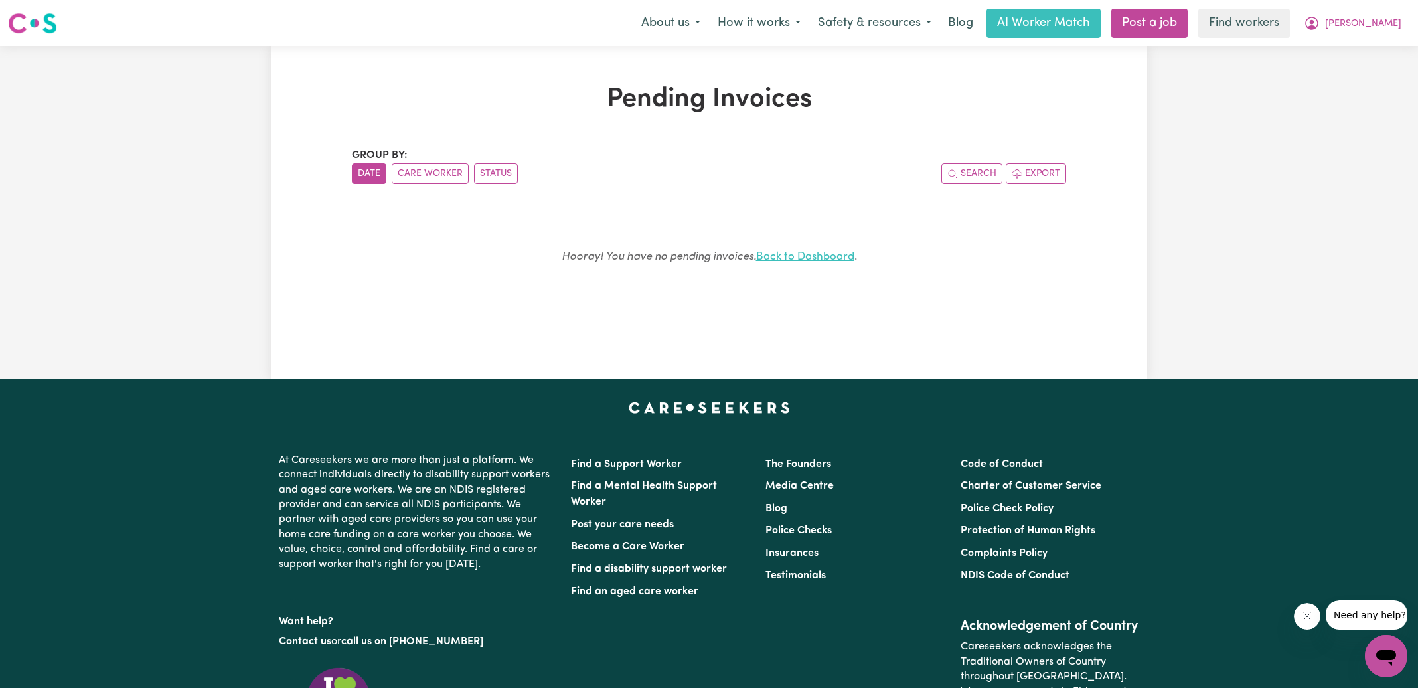
click at [802, 259] on link "Back to Dashboard" at bounding box center [805, 256] width 98 height 11
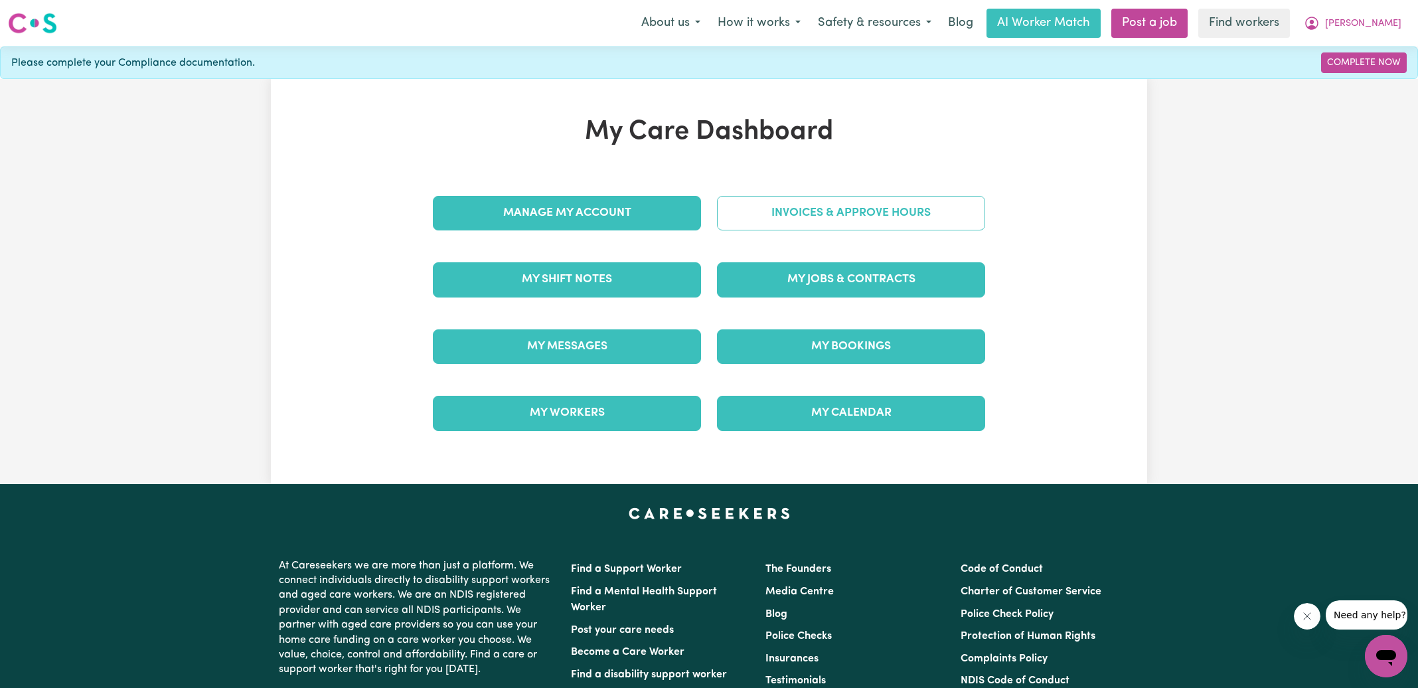
click at [800, 220] on link "Invoices & Approve Hours" at bounding box center [851, 213] width 268 height 35
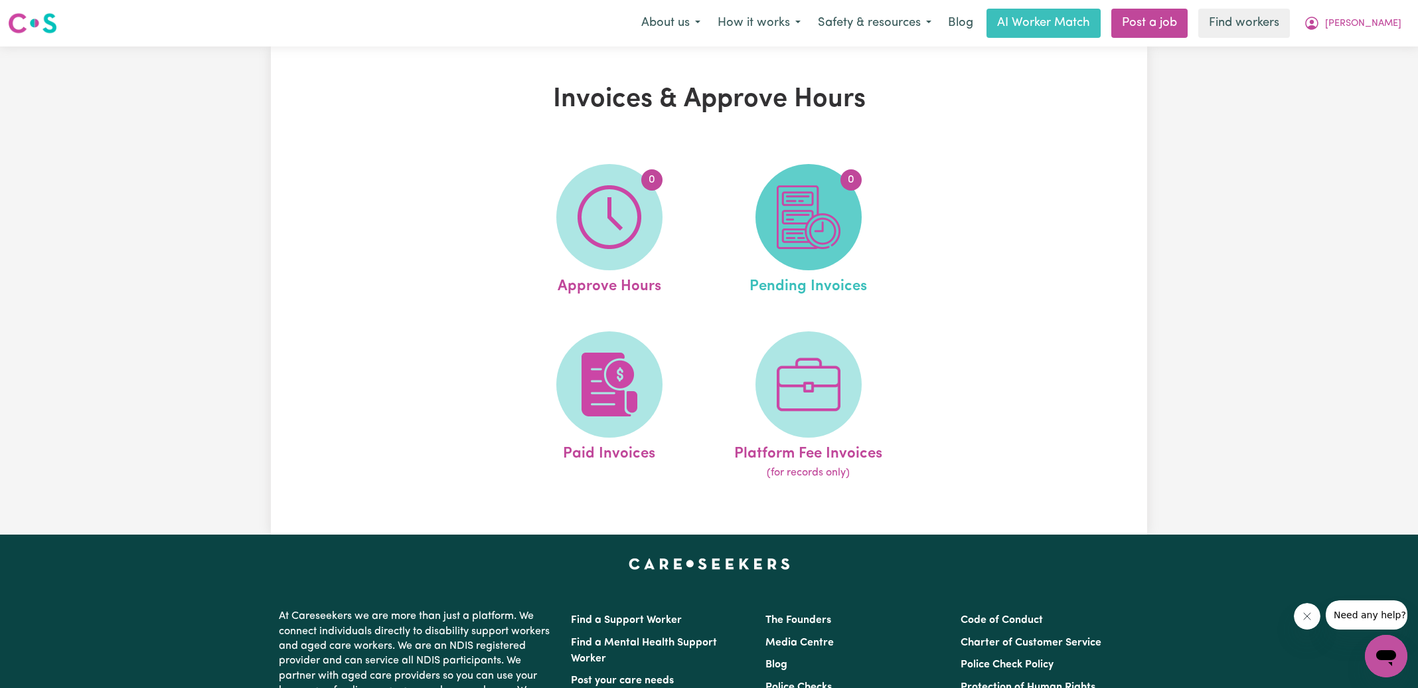
click at [805, 233] on img at bounding box center [809, 217] width 64 height 64
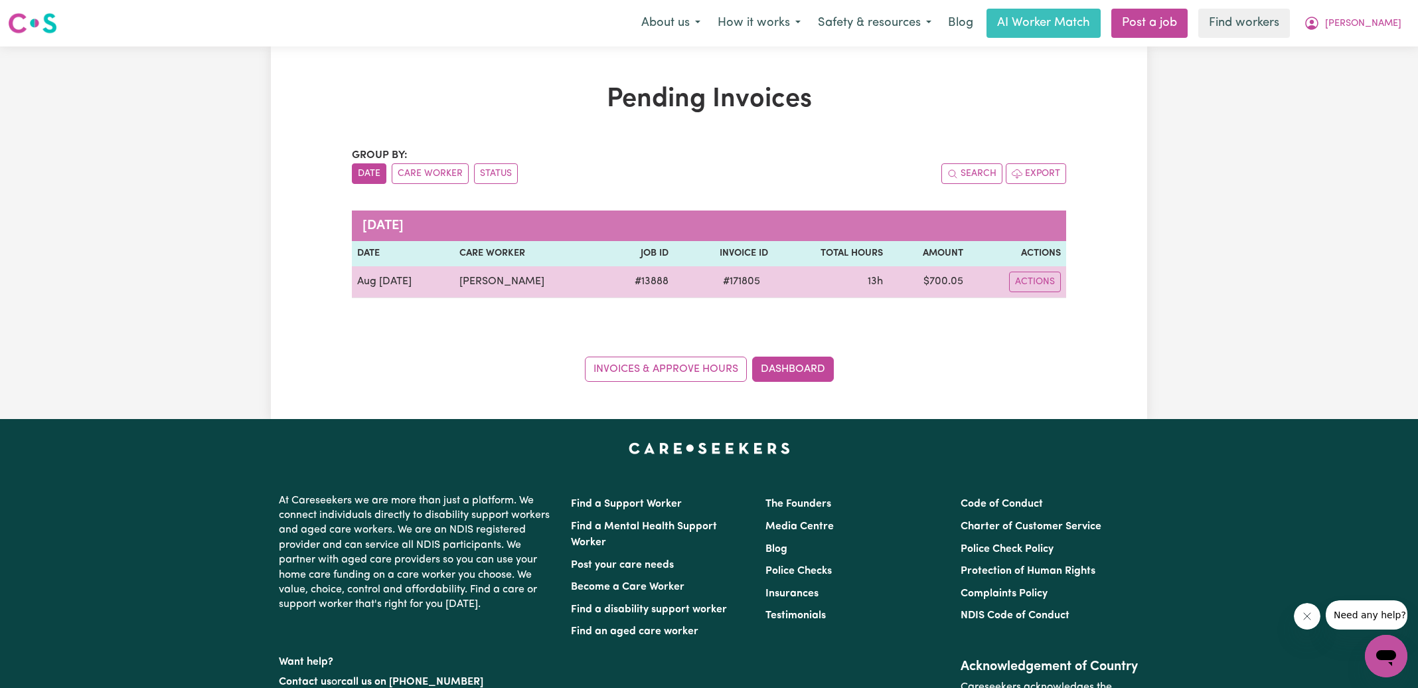
click at [743, 280] on span "# 171805" at bounding box center [741, 282] width 53 height 16
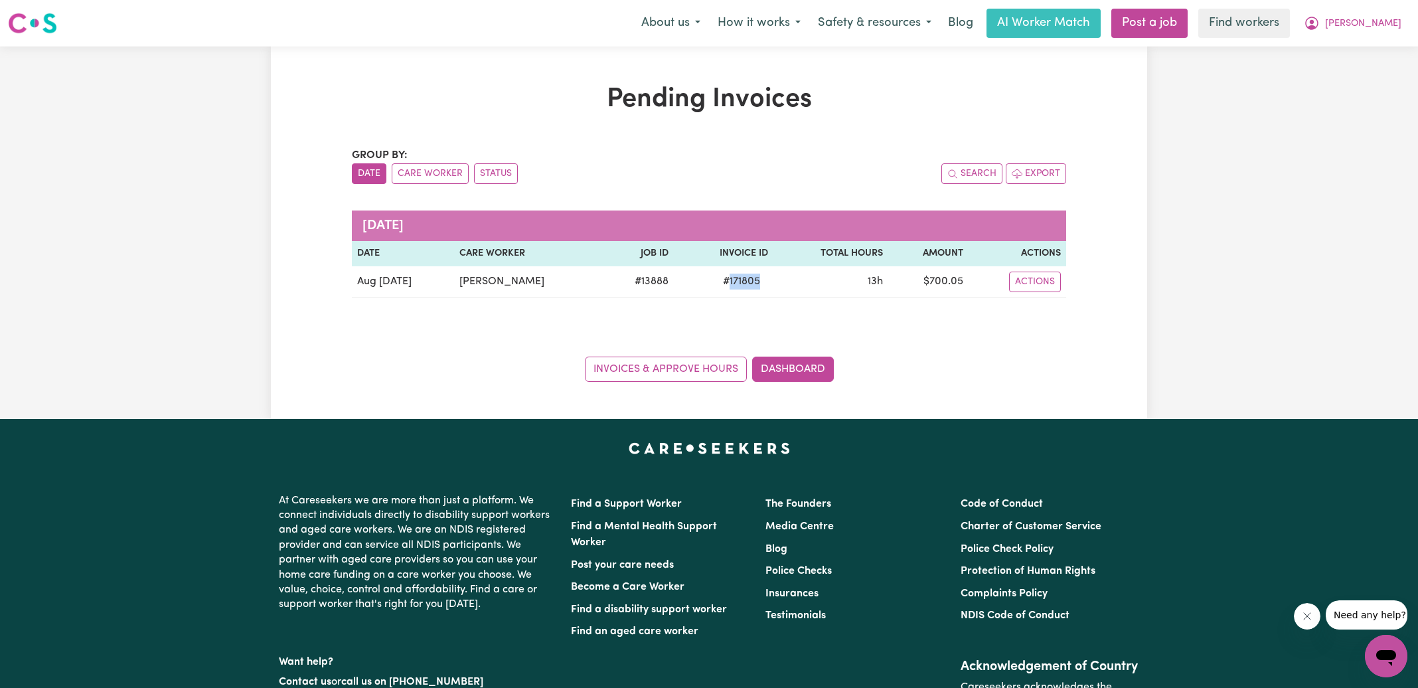
copy span "171805"
click at [1367, 22] on span "[PERSON_NAME]" at bounding box center [1363, 24] width 76 height 15
click at [1361, 74] on link "Logout" at bounding box center [1357, 76] width 105 height 25
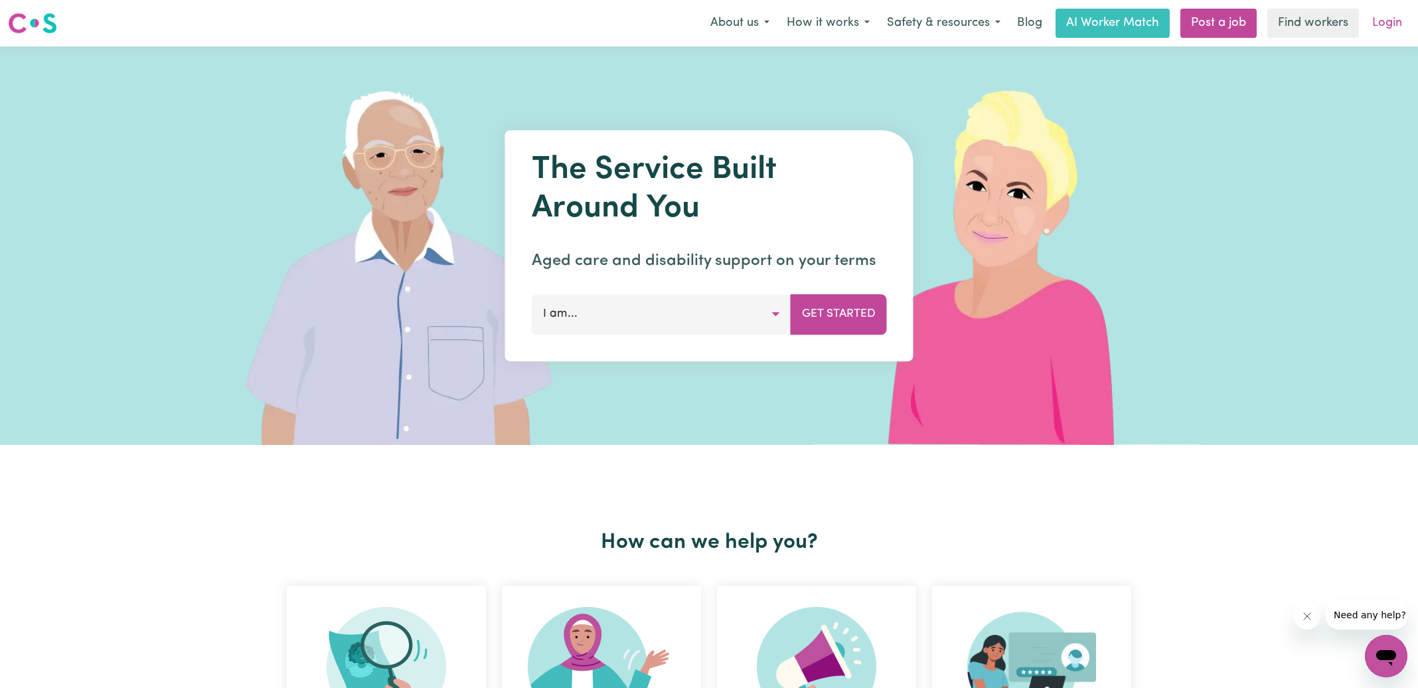
click at [1400, 17] on link "Login" at bounding box center [1388, 23] width 46 height 29
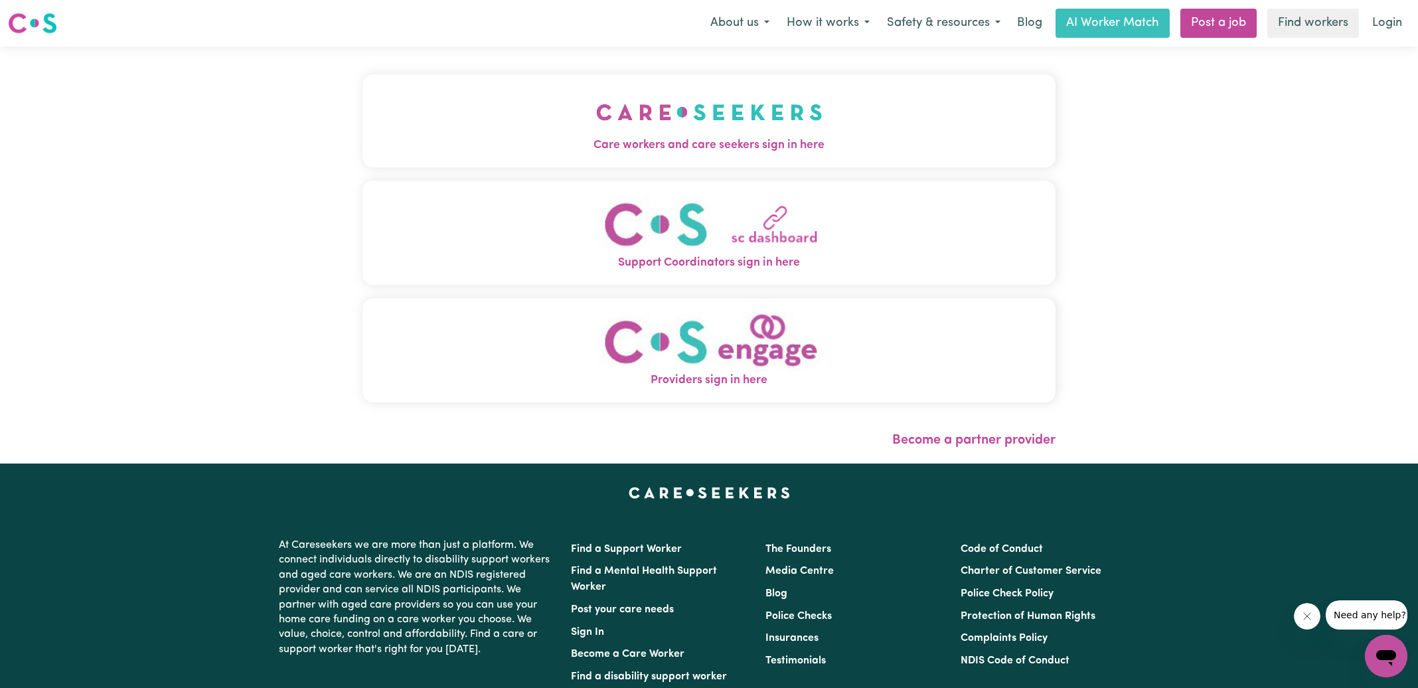
click at [647, 117] on img "Care workers and care seekers sign in here" at bounding box center [709, 112] width 226 height 49
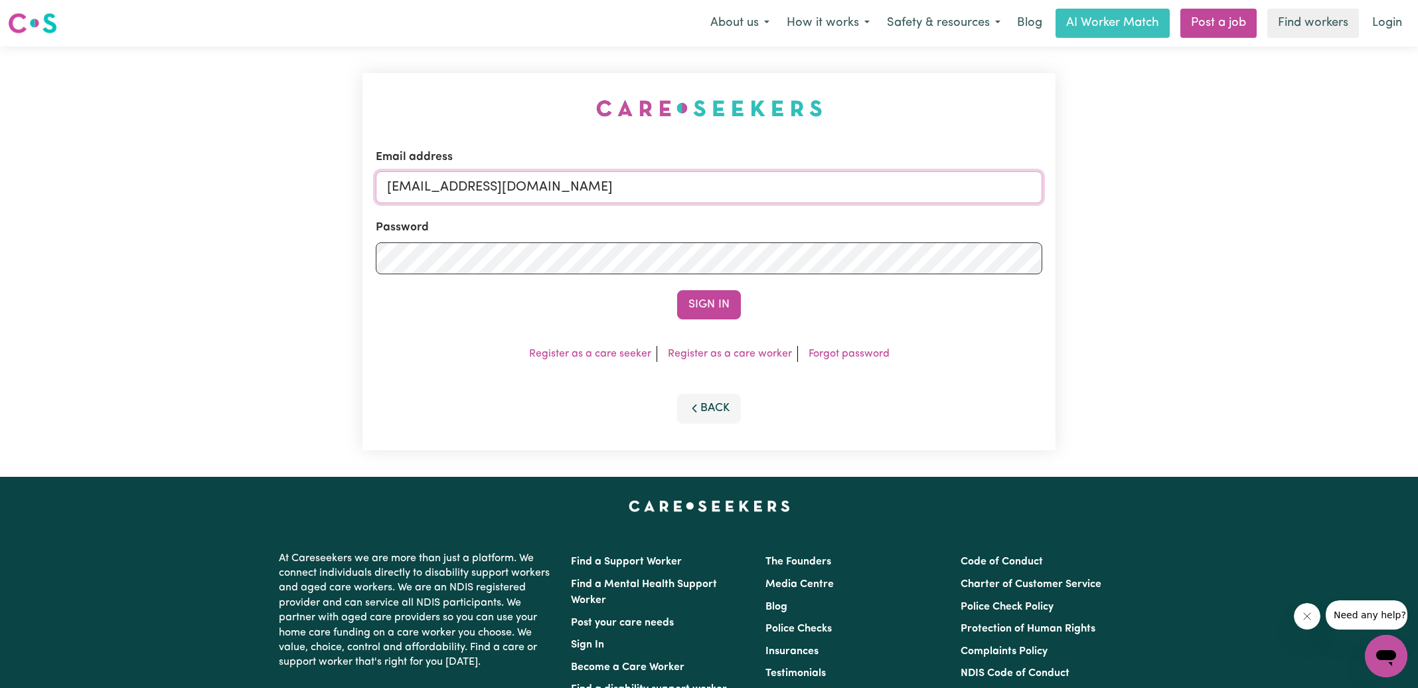
drag, startPoint x: 452, startPoint y: 187, endPoint x: 1433, endPoint y: 248, distance: 982.7
click at [1418, 248] on html "Menu About us How it works Safety & resources Blog AI Worker Match Post a job F…" at bounding box center [709, 502] width 1418 height 1005
type input "[EMAIL_ADDRESS][DOMAIN_NAME]"
click at [677, 290] on button "Sign In" at bounding box center [709, 304] width 64 height 29
